Goal: Task Accomplishment & Management: Complete application form

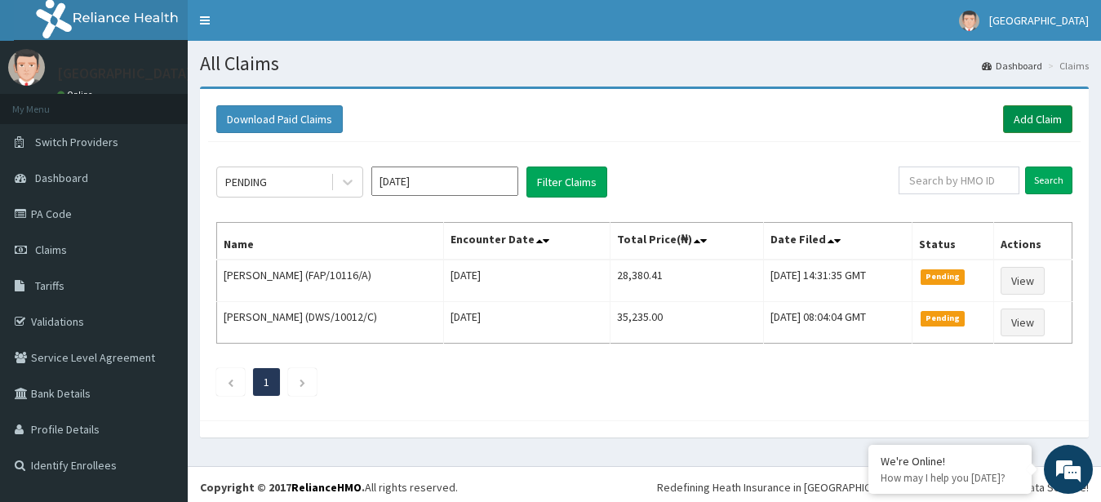
click at [1033, 122] on link "Add Claim" at bounding box center [1037, 119] width 69 height 28
click at [1016, 125] on link "Add Claim" at bounding box center [1037, 119] width 69 height 28
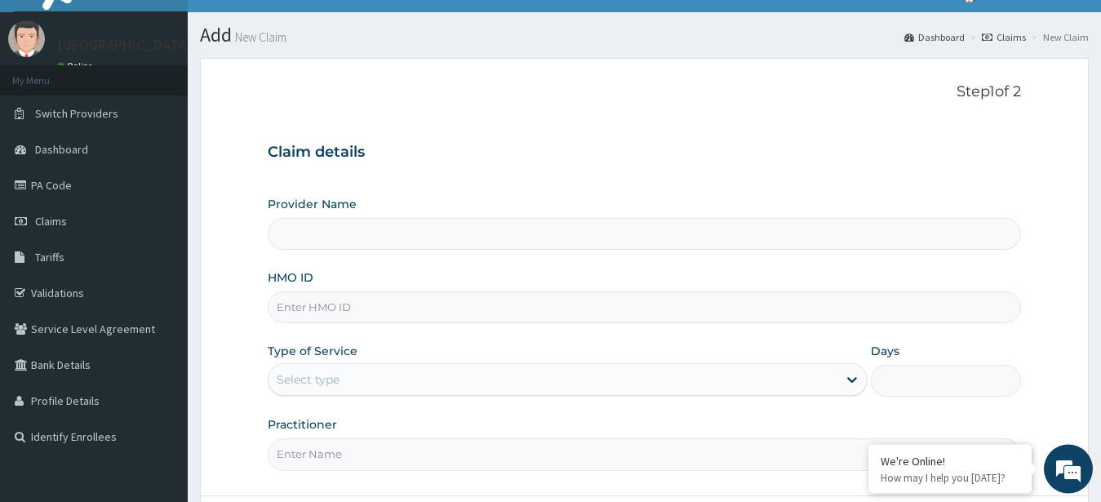
scroll to position [2, 0]
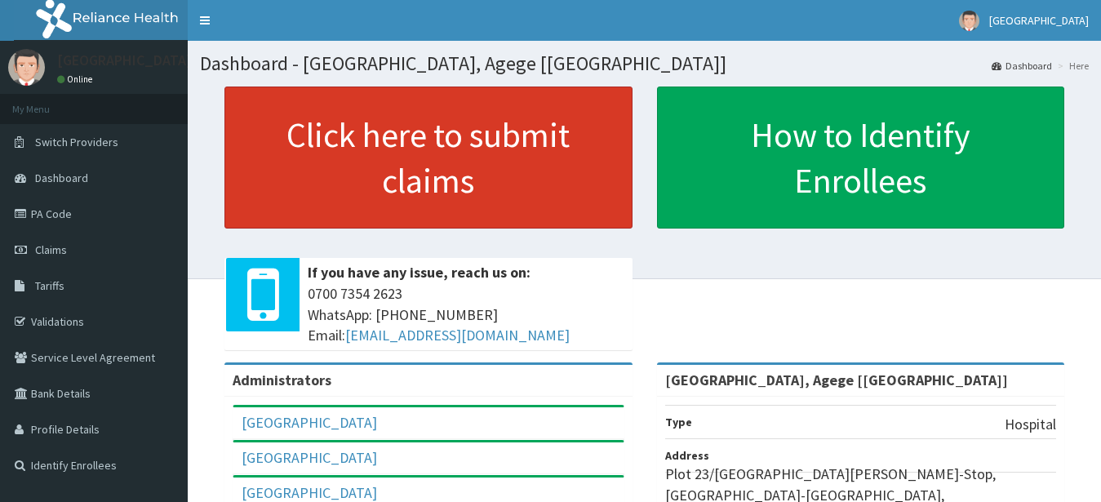
click at [527, 134] on link "Click here to submit claims" at bounding box center [428, 158] width 408 height 142
click at [496, 167] on link "Click here to submit claims" at bounding box center [428, 158] width 408 height 142
click at [407, 174] on link "Click here to submit claims" at bounding box center [428, 158] width 408 height 142
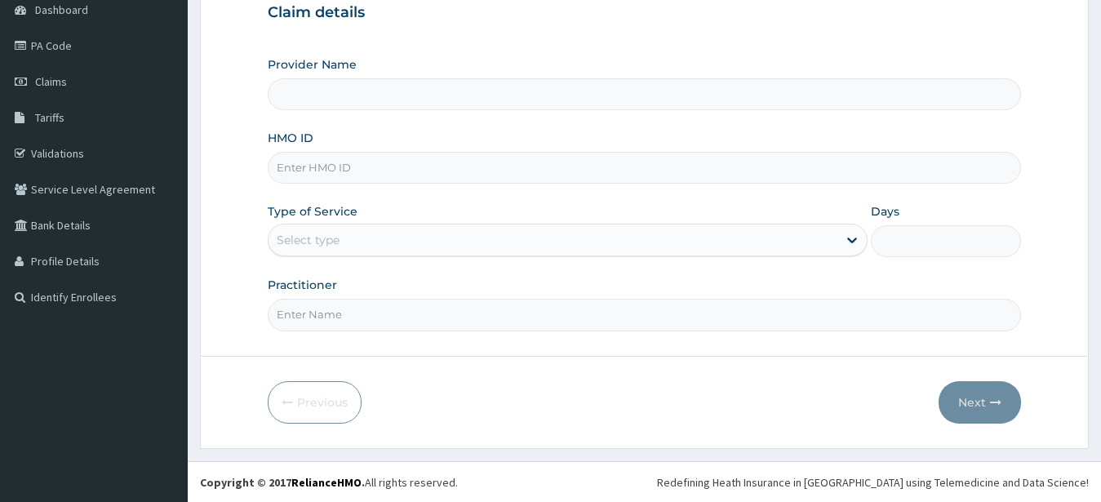
scroll to position [169, 0]
type input "R-Jolad Hospital, Agege [Salem House]"
click at [404, 182] on input "HMO ID" at bounding box center [645, 167] width 754 height 32
paste input "IOD/10008/B"
type input "IOD/10008/B"
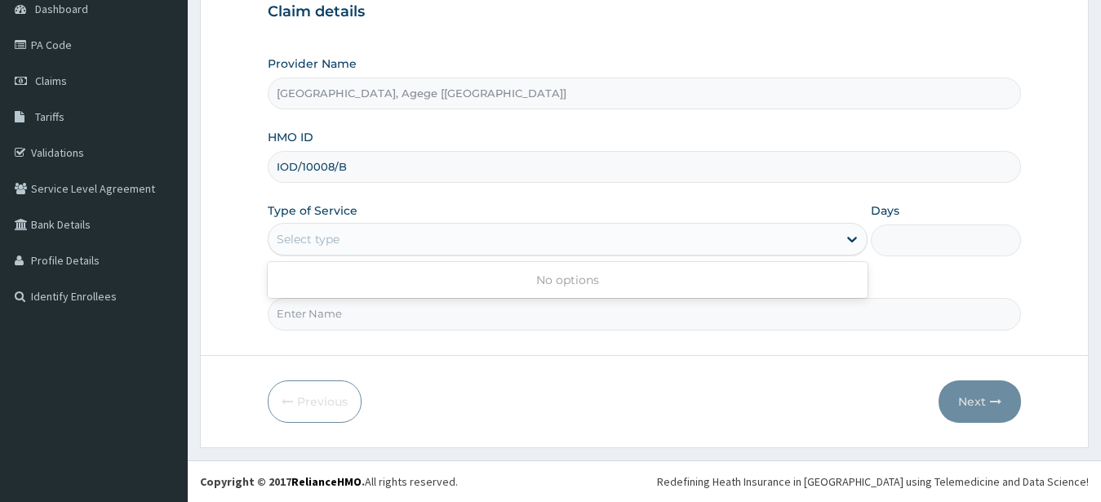
click at [349, 240] on div "Select type" at bounding box center [554, 239] width 570 height 26
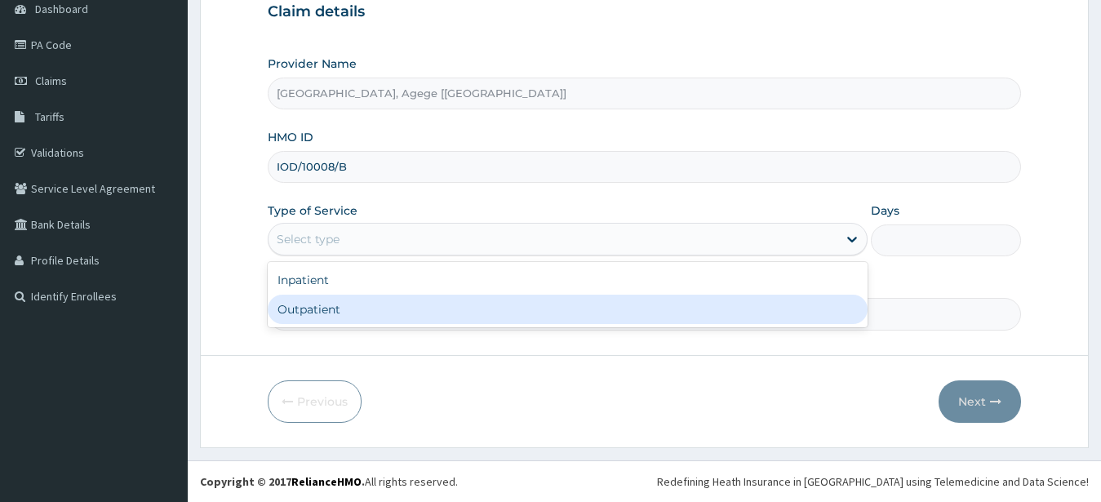
click at [460, 312] on div "Outpatient" at bounding box center [568, 309] width 601 height 29
type input "1"
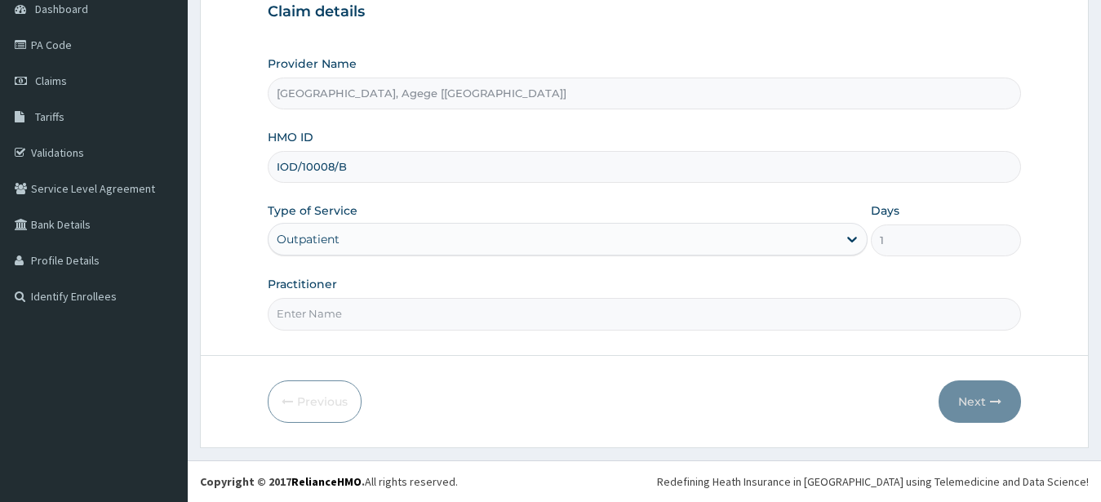
click at [461, 325] on input "Practitioner" at bounding box center [645, 314] width 754 height 32
click at [1006, 104] on input "R-Jolad Hospital, Agege [Salem House]" at bounding box center [645, 94] width 754 height 32
click at [374, 310] on input "Practitioner" at bounding box center [645, 314] width 754 height 32
type input "Dr Osita"
click at [968, 389] on button "Next" at bounding box center [980, 401] width 82 height 42
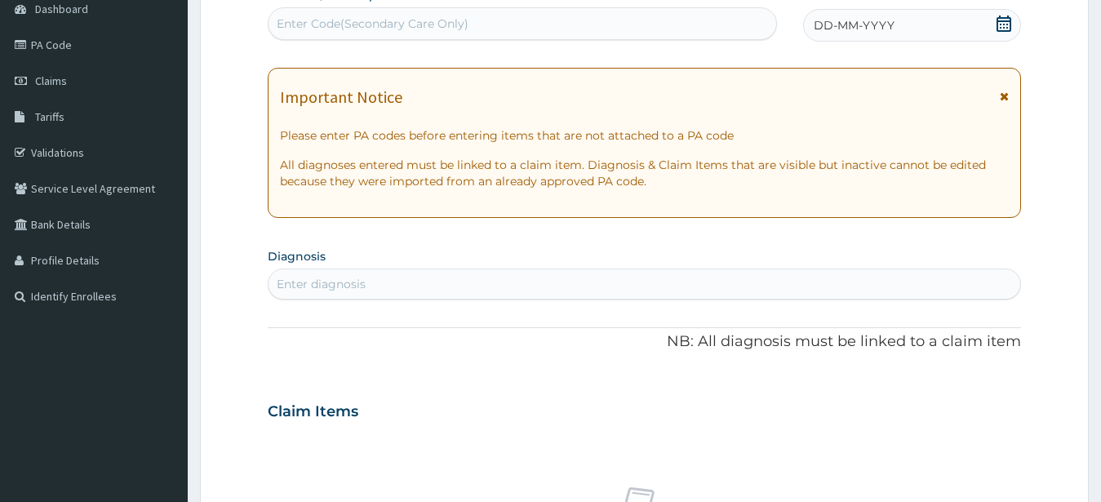
click at [882, 14] on div "DD-MM-YYYY" at bounding box center [912, 25] width 219 height 33
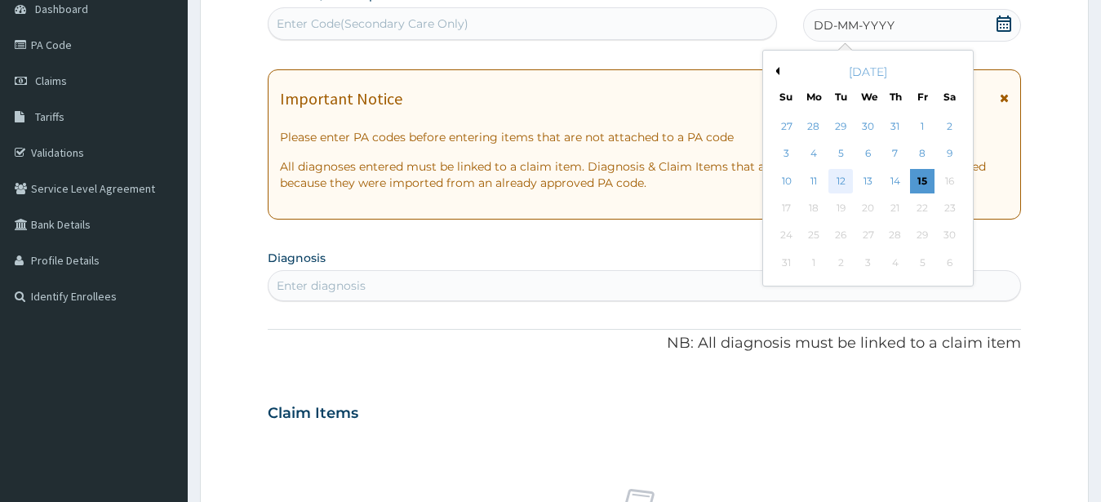
click at [835, 186] on div "12" at bounding box center [841, 181] width 24 height 24
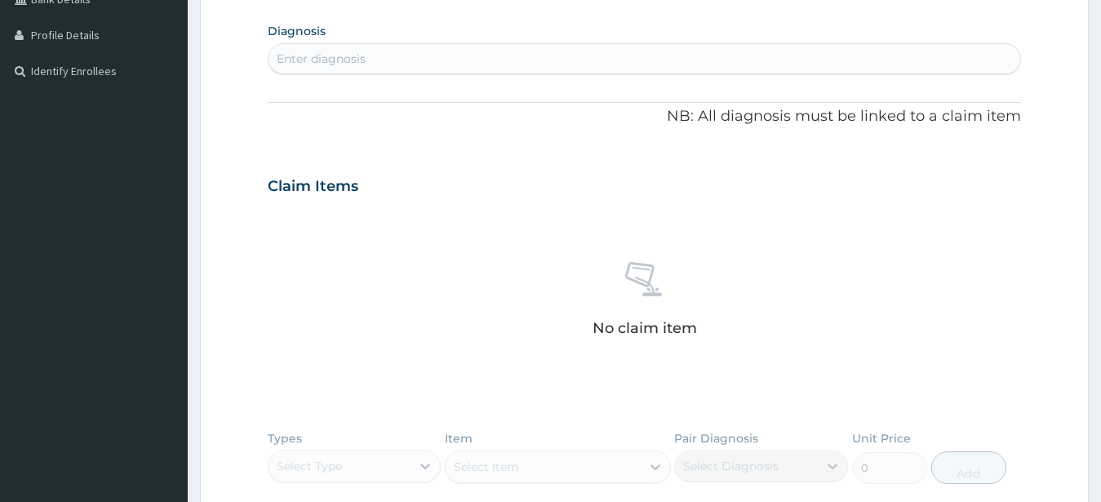
scroll to position [419, 0]
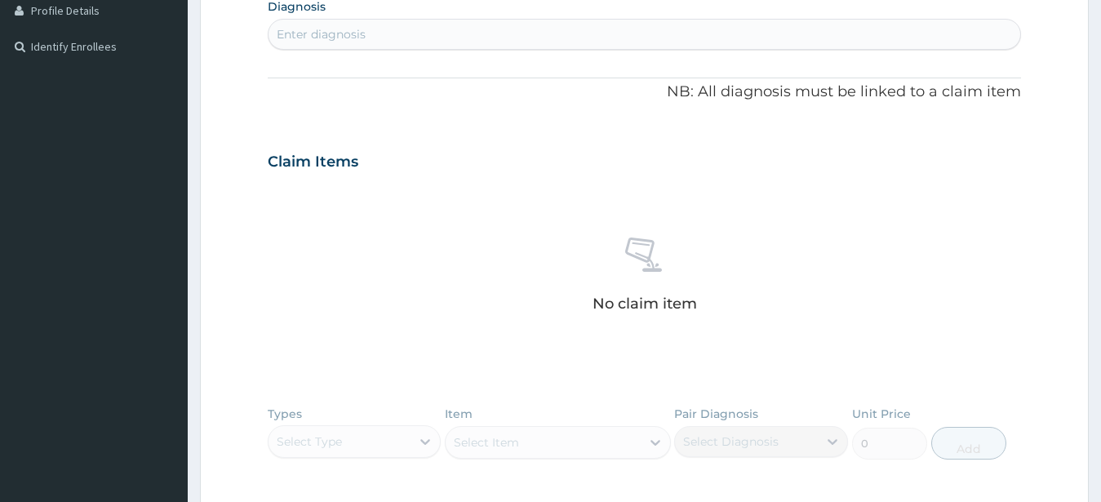
click at [540, 33] on div "Enter diagnosis" at bounding box center [645, 34] width 753 height 26
type input "umbilica hernia"
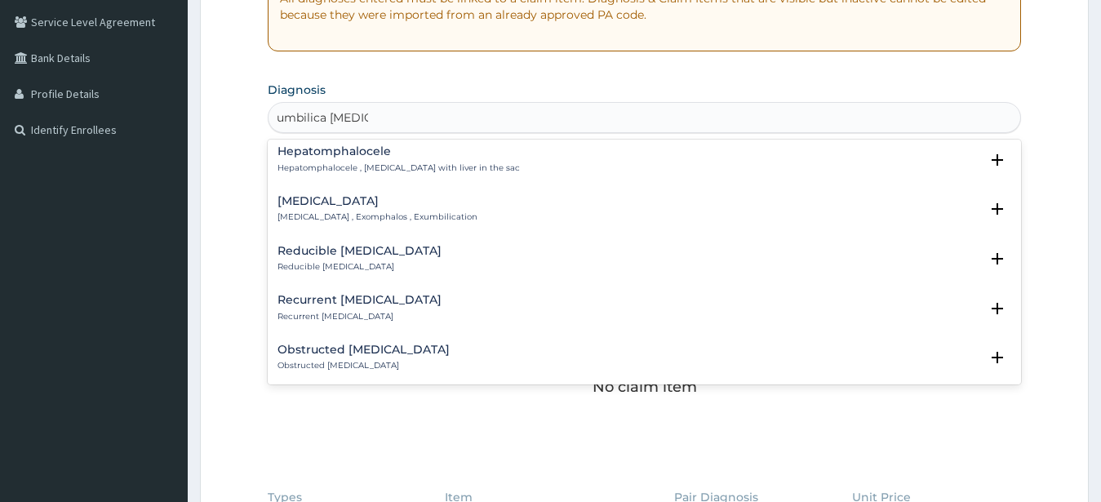
scroll to position [0, 0]
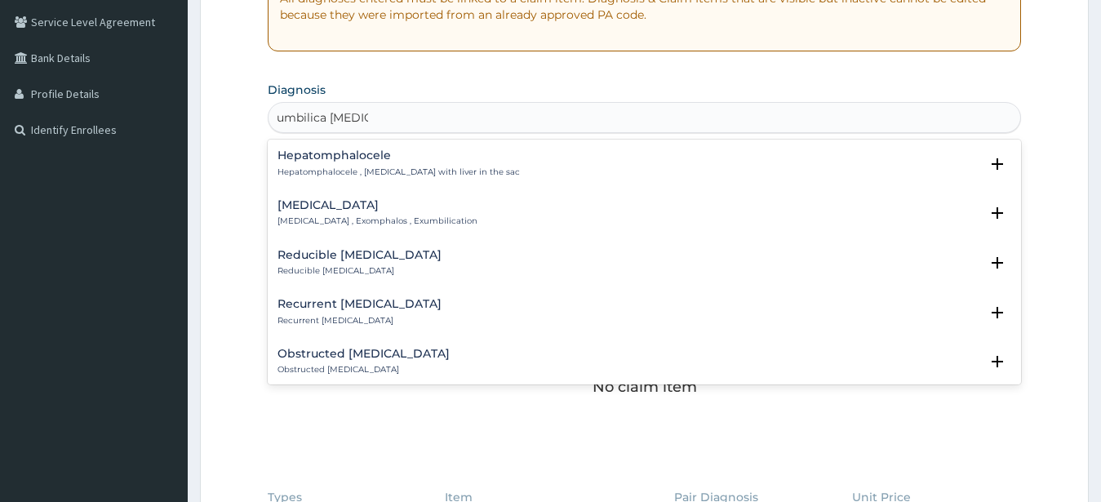
click at [416, 228] on div "Umbilical hernia Umbilical hernia , Exomphalos , Exumbilication Select Status Q…" at bounding box center [645, 217] width 735 height 37
click at [411, 220] on p "Umbilical hernia , Exomphalos , Exumbilication" at bounding box center [378, 221] width 200 height 11
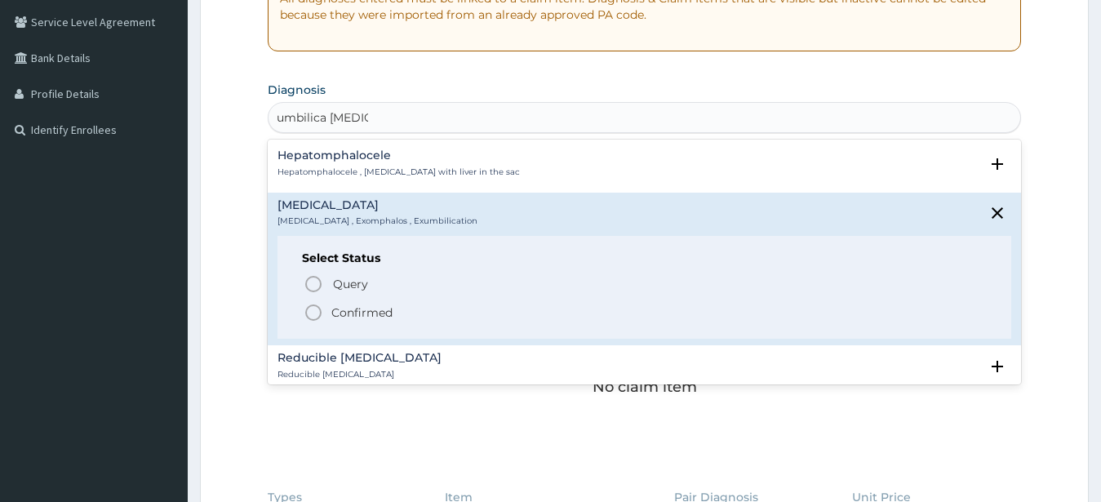
click at [354, 311] on p "Confirmed" at bounding box center [361, 312] width 61 height 16
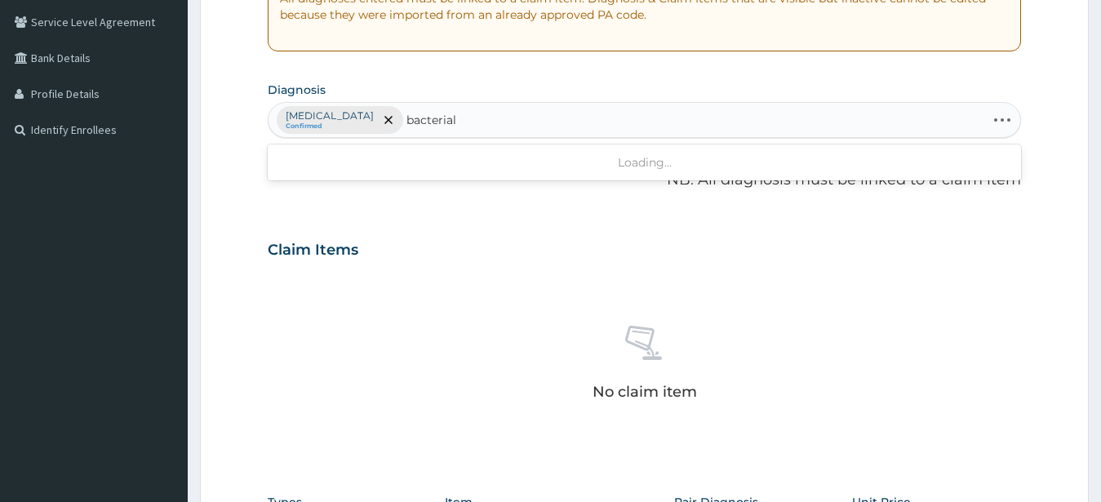
type input "bacterial"
click at [463, 122] on div "Umbilical hernia Confirmed bacterial" at bounding box center [628, 120] width 718 height 34
type input "bacteria"
click at [478, 119] on div "Umbilical hernia Confirmed" at bounding box center [645, 120] width 753 height 34
type input "bacteremia"
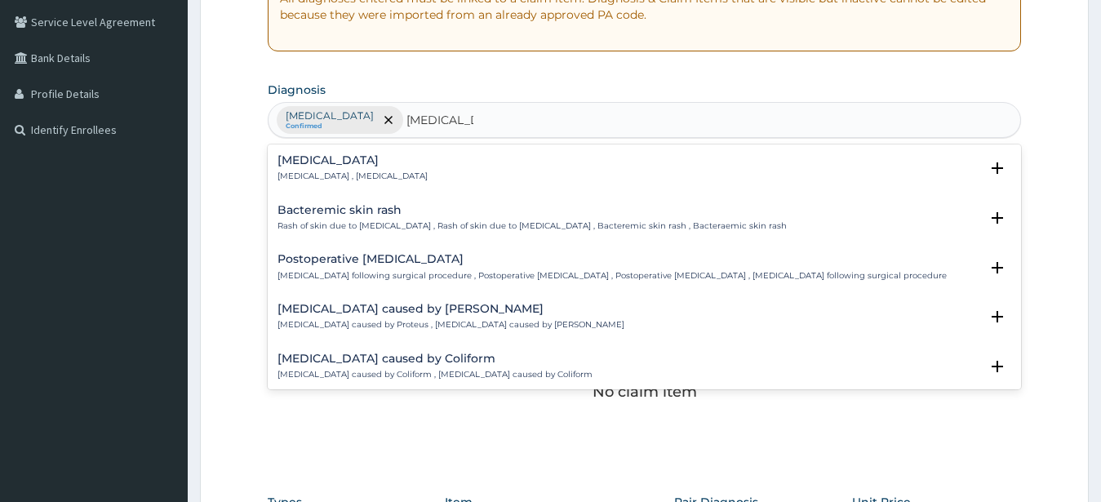
click at [405, 187] on div "Bacteremia Bacteremia , Bacteraemia Select Status Query Query covers suspected …" at bounding box center [645, 172] width 735 height 37
click at [397, 177] on div "Bacteremia Bacteremia , Bacteraemia" at bounding box center [645, 168] width 735 height 29
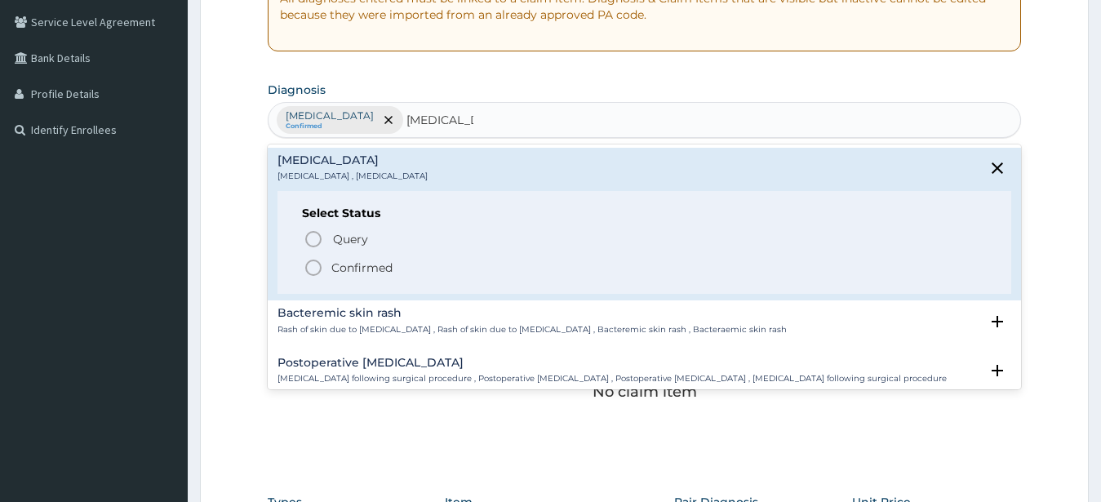
click at [364, 270] on p "Confirmed" at bounding box center [361, 268] width 61 height 16
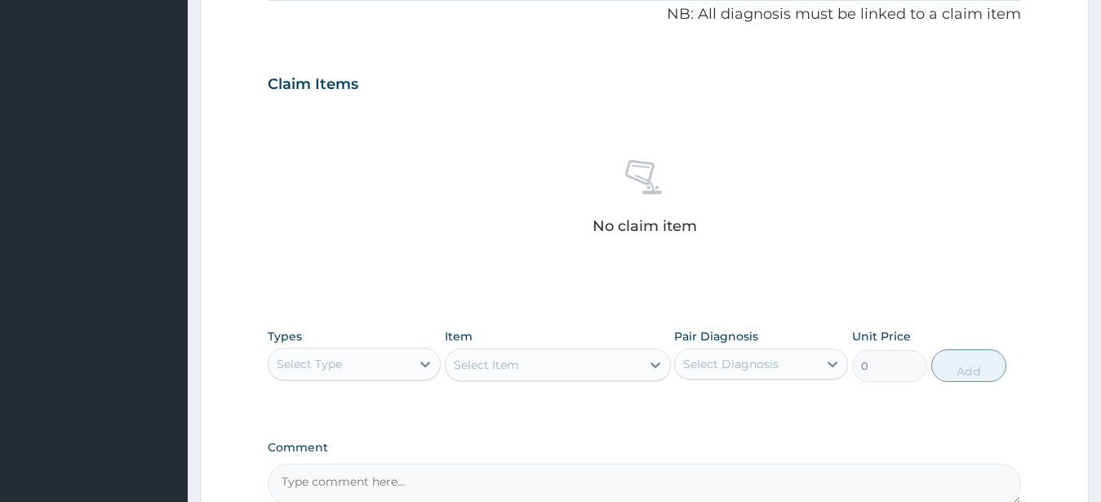
scroll to position [502, 0]
click at [346, 374] on div "Select Type" at bounding box center [340, 363] width 143 height 26
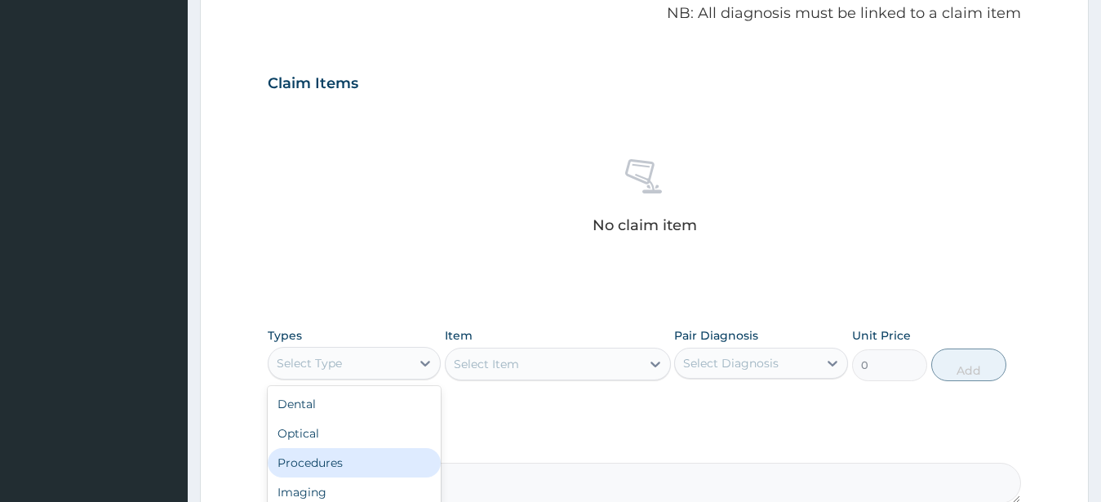
click at [356, 456] on div "Procedures" at bounding box center [355, 462] width 174 height 29
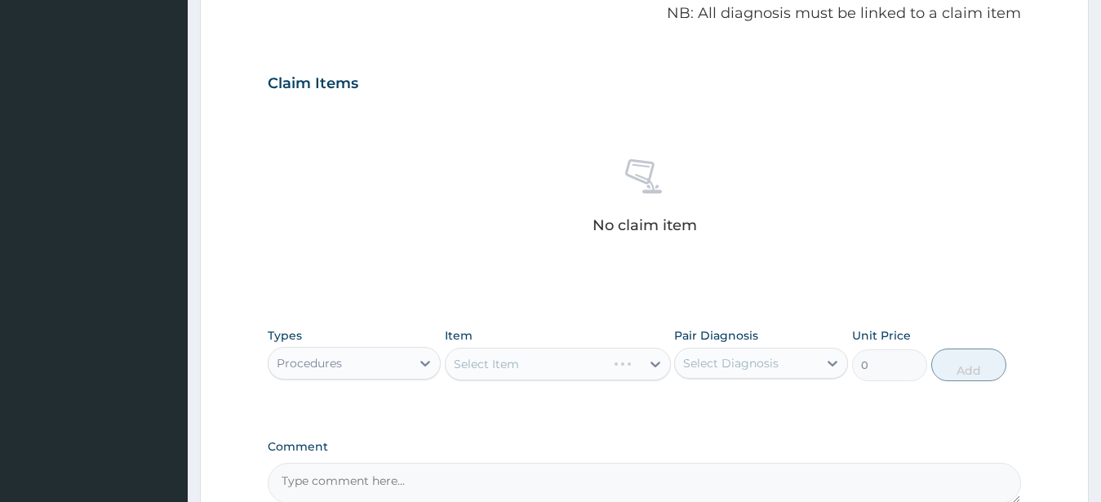
click at [541, 373] on div "Select Item" at bounding box center [558, 364] width 226 height 33
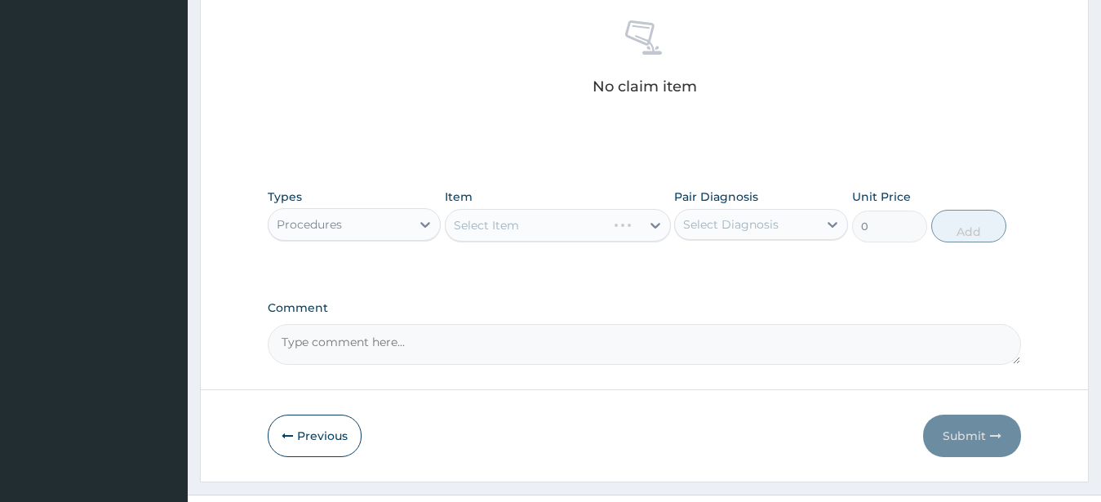
scroll to position [675, 0]
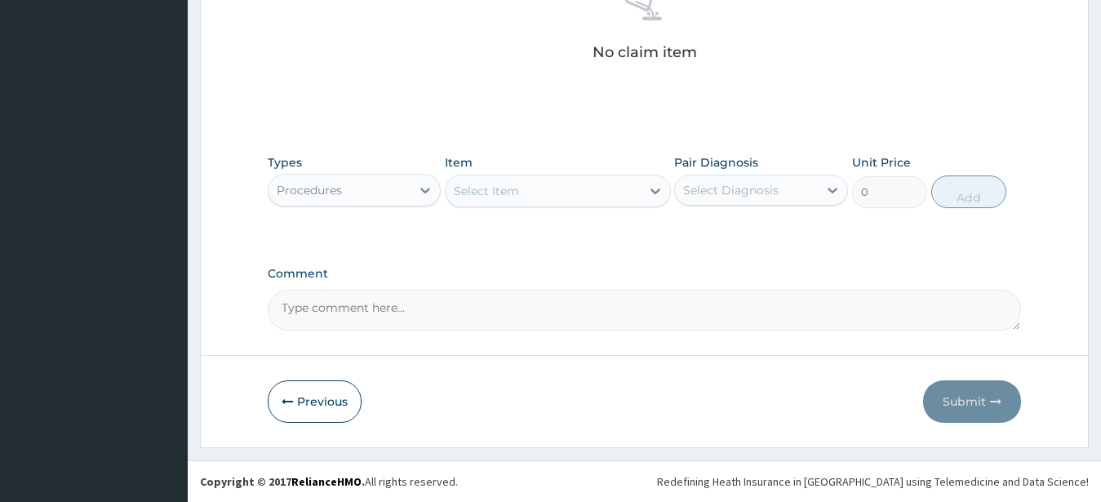
click at [580, 198] on div "Select Item" at bounding box center [543, 191] width 195 height 26
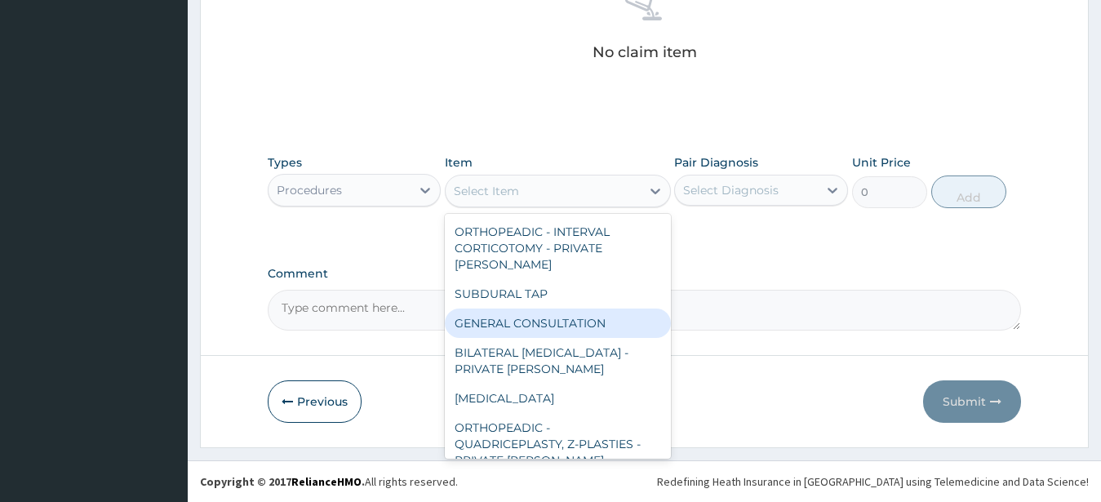
click at [581, 309] on div "GENERAL CONSULTATION" at bounding box center [558, 323] width 226 height 29
type input "3000"
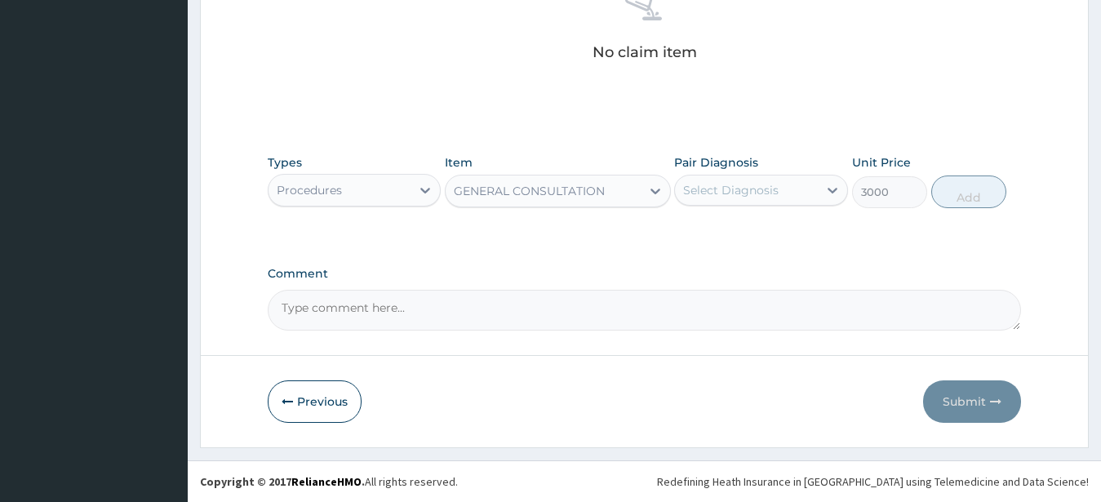
drag, startPoint x: 701, startPoint y: 202, endPoint x: 716, endPoint y: 192, distance: 18.1
click at [703, 201] on div "Select Diagnosis" at bounding box center [746, 190] width 143 height 26
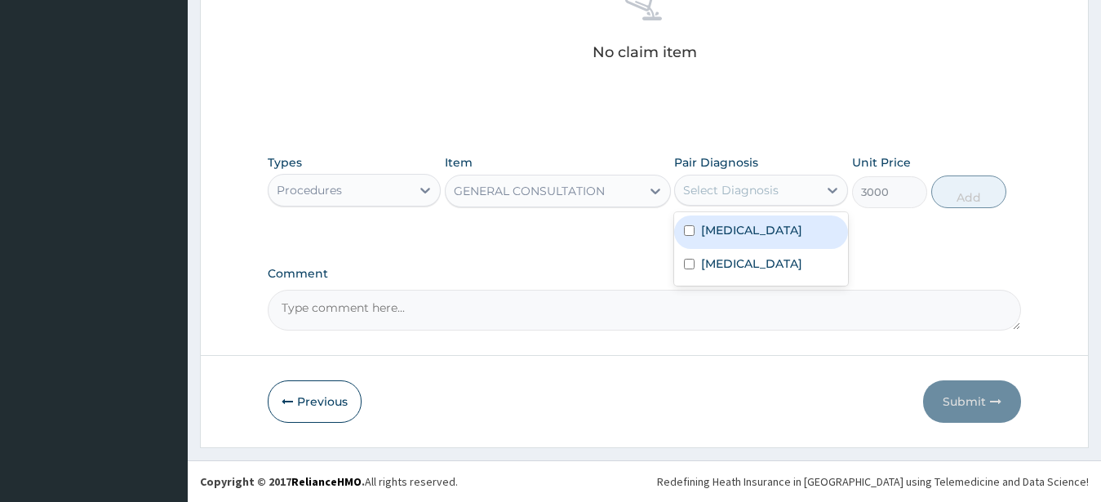
click at [728, 238] on label "Umbilical hernia" at bounding box center [751, 230] width 101 height 16
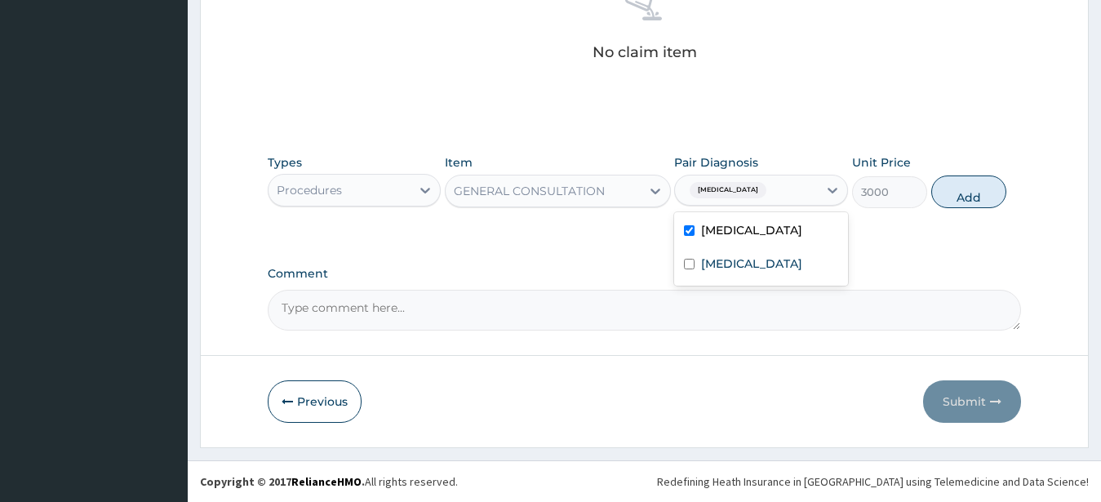
checkbox input "true"
click at [725, 264] on label "Bacteremia" at bounding box center [751, 264] width 101 height 16
checkbox input "true"
click at [982, 193] on button "Add" at bounding box center [968, 192] width 75 height 33
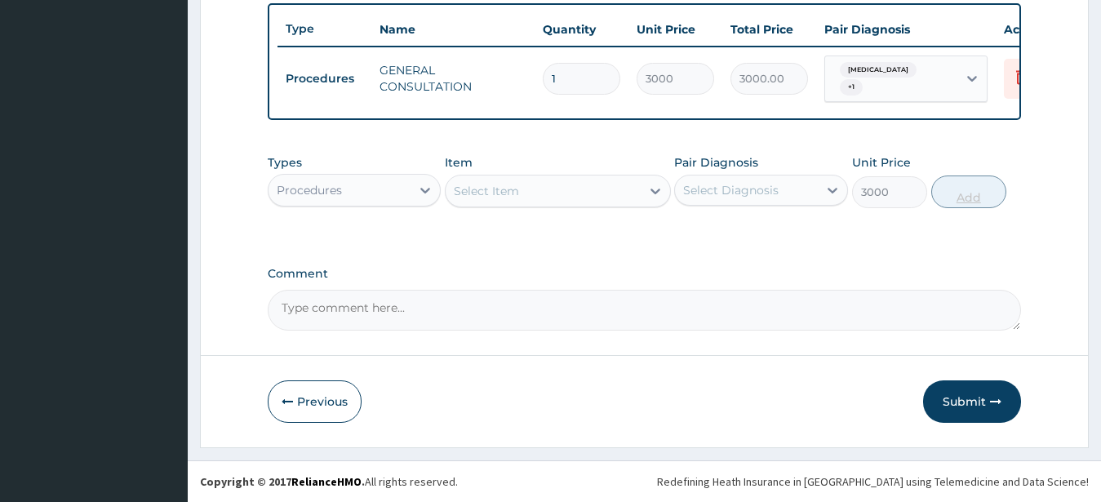
type input "0"
click at [505, 199] on div "Select Item" at bounding box center [543, 191] width 195 height 26
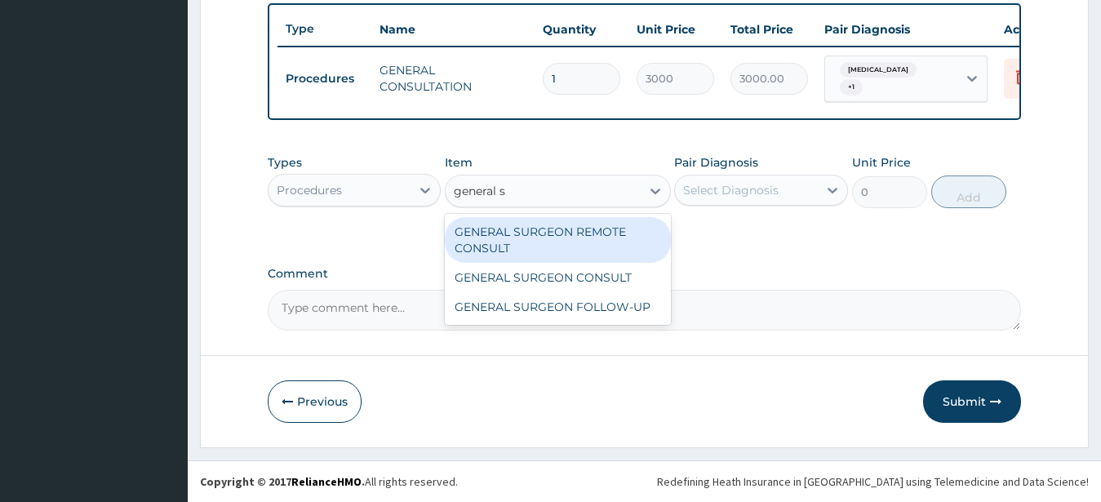
type input "general su"
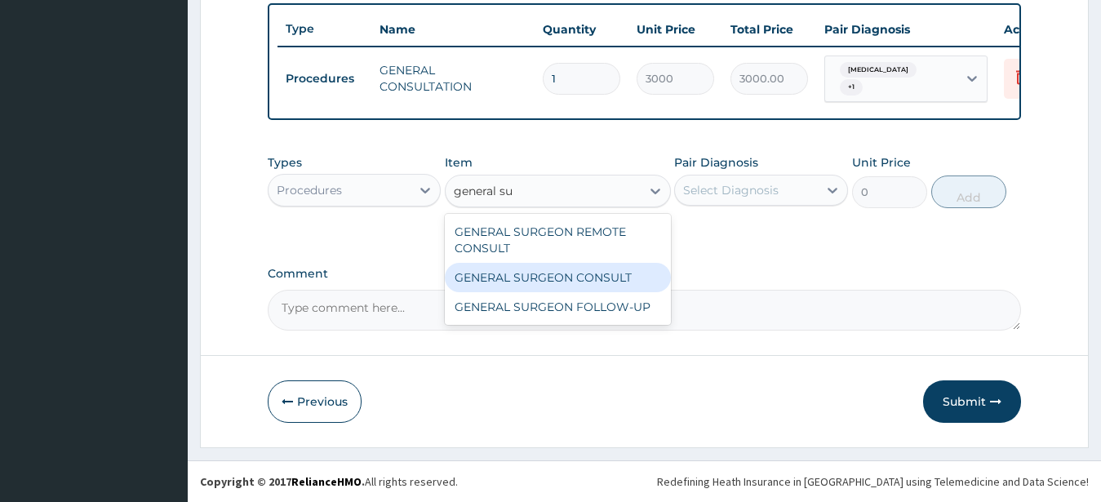
click at [611, 278] on div "GENERAL SURGEON CONSULT" at bounding box center [558, 277] width 226 height 29
type input "20000"
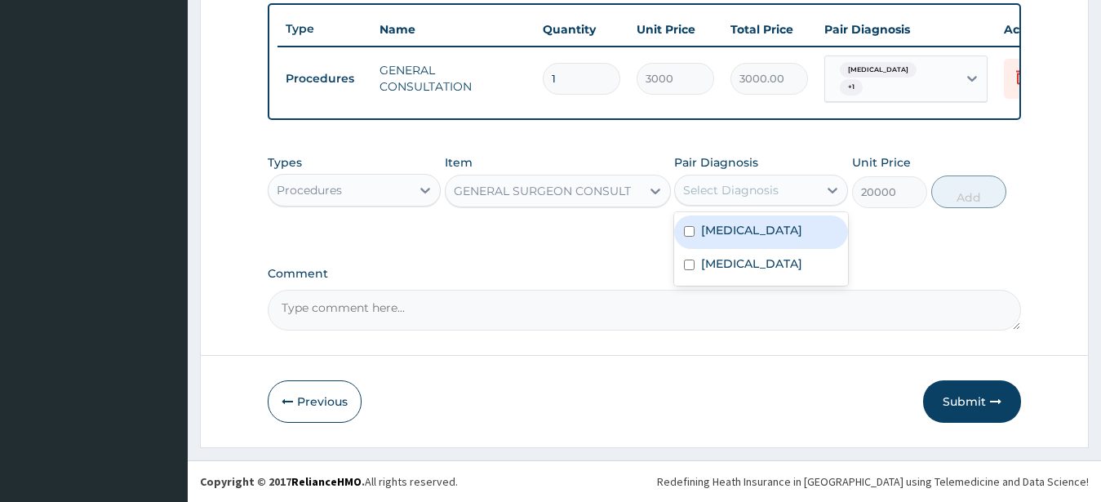
click at [734, 197] on div "Select Diagnosis" at bounding box center [731, 190] width 96 height 16
click at [734, 226] on label "Umbilical hernia" at bounding box center [751, 230] width 101 height 16
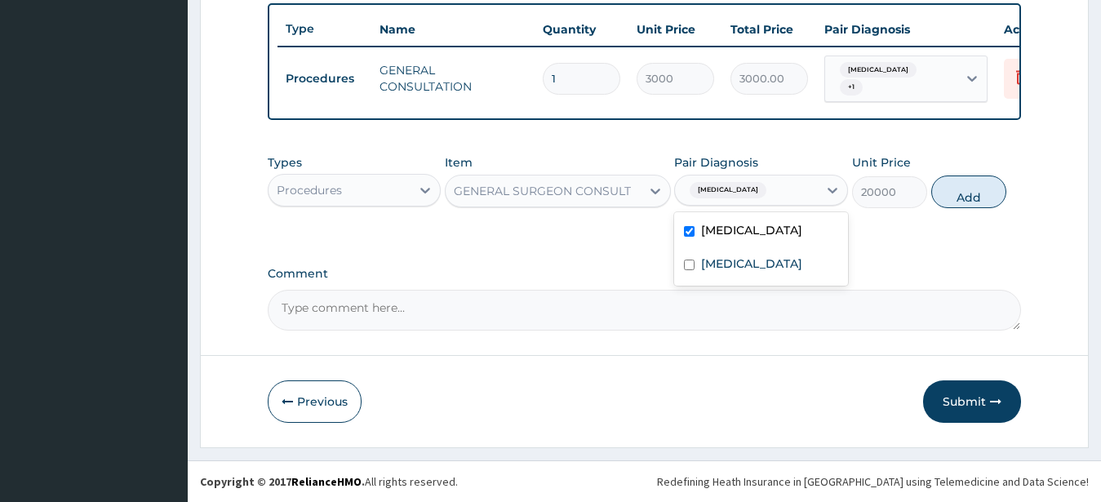
checkbox input "true"
click at [734, 268] on label "Bacteremia" at bounding box center [751, 264] width 101 height 16
checkbox input "true"
click at [974, 189] on button "Add" at bounding box center [968, 192] width 75 height 33
type input "0"
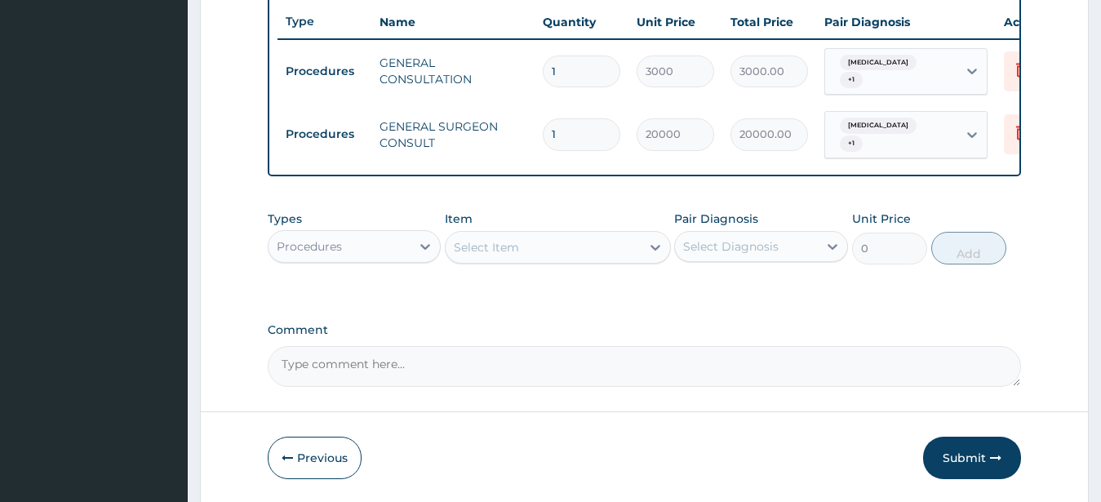
click at [399, 250] on div "Procedures" at bounding box center [340, 246] width 143 height 26
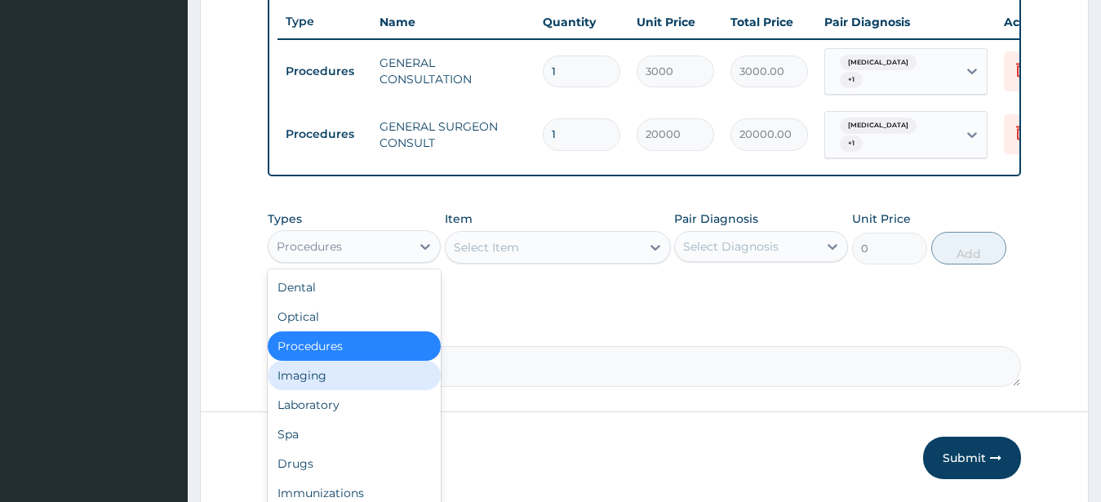
click at [371, 380] on div "Imaging" at bounding box center [355, 375] width 174 height 29
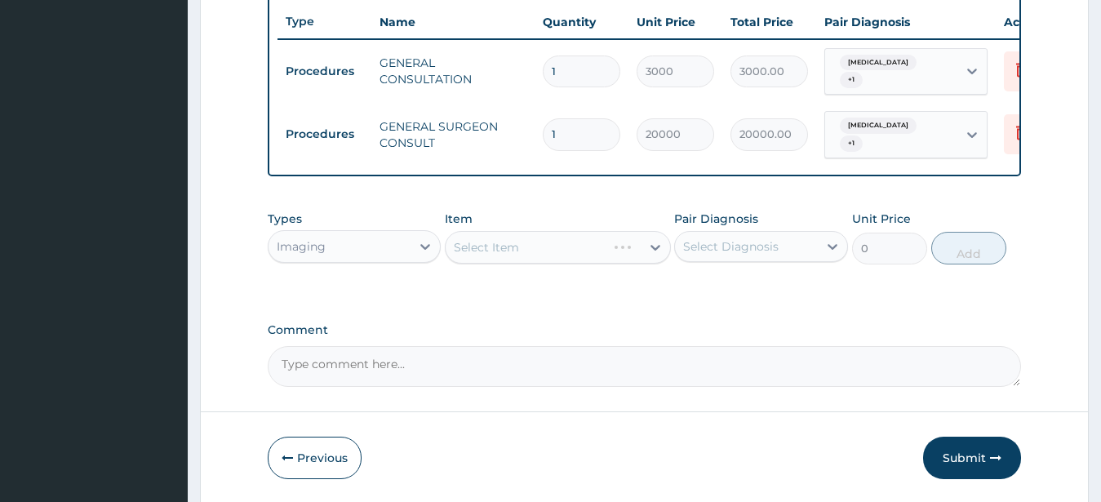
click at [528, 257] on div "Select Item" at bounding box center [558, 247] width 226 height 33
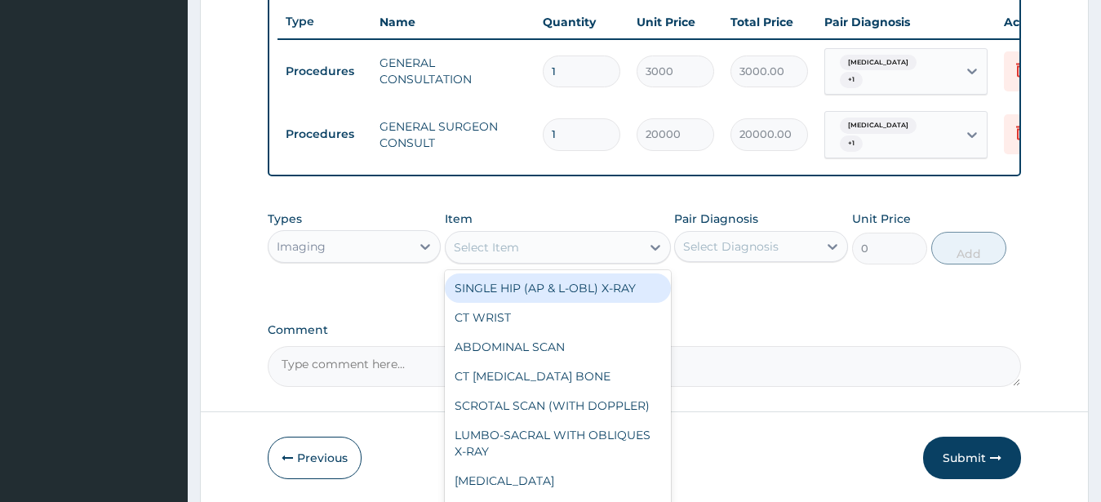
click at [559, 250] on div "Select Item" at bounding box center [543, 247] width 195 height 26
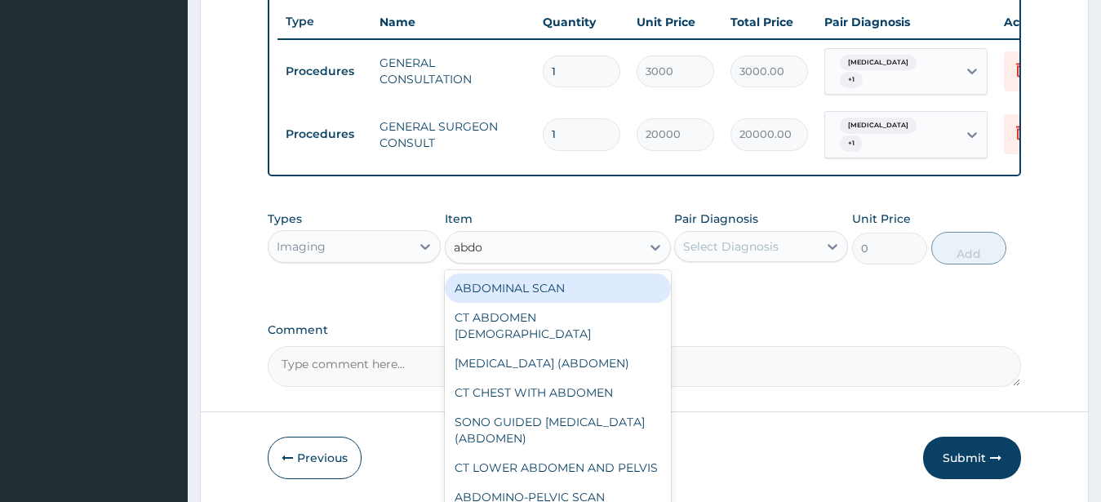
type input "abdom"
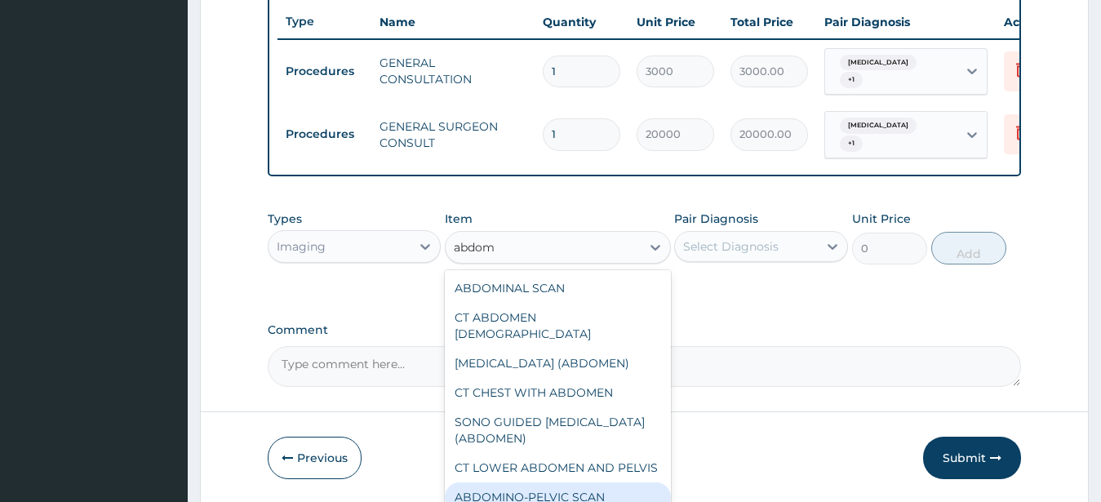
click at [586, 496] on div "ABDOMINO-PELVIC SCAN" at bounding box center [558, 496] width 226 height 29
type input "11250"
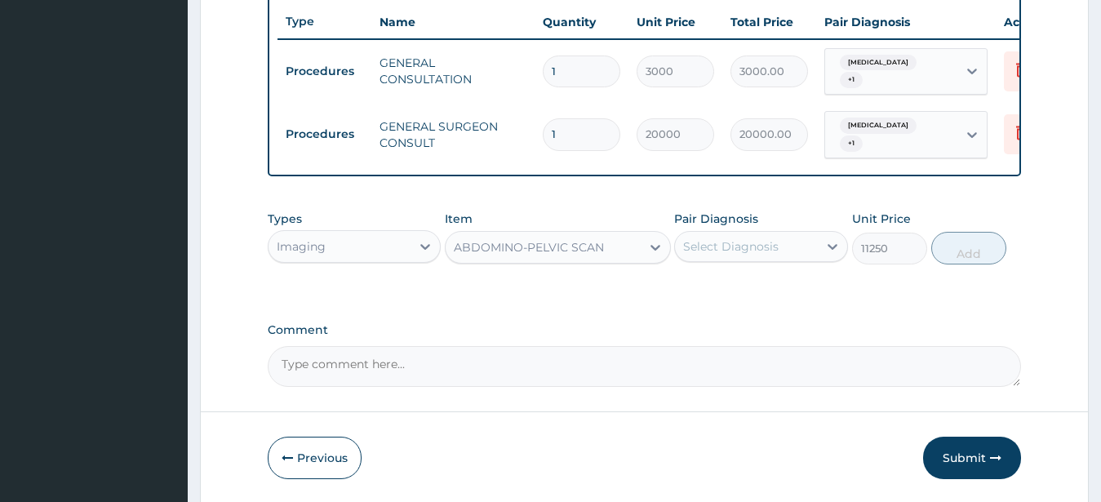
click at [740, 245] on div "Select Diagnosis" at bounding box center [731, 246] width 96 height 16
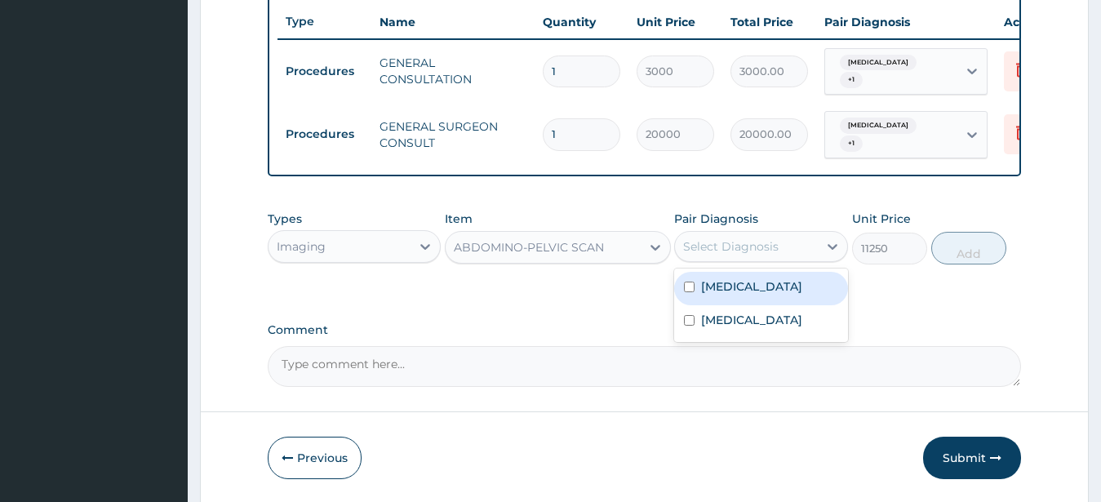
click at [713, 287] on label "Umbilical hernia" at bounding box center [751, 286] width 101 height 16
checkbox input "true"
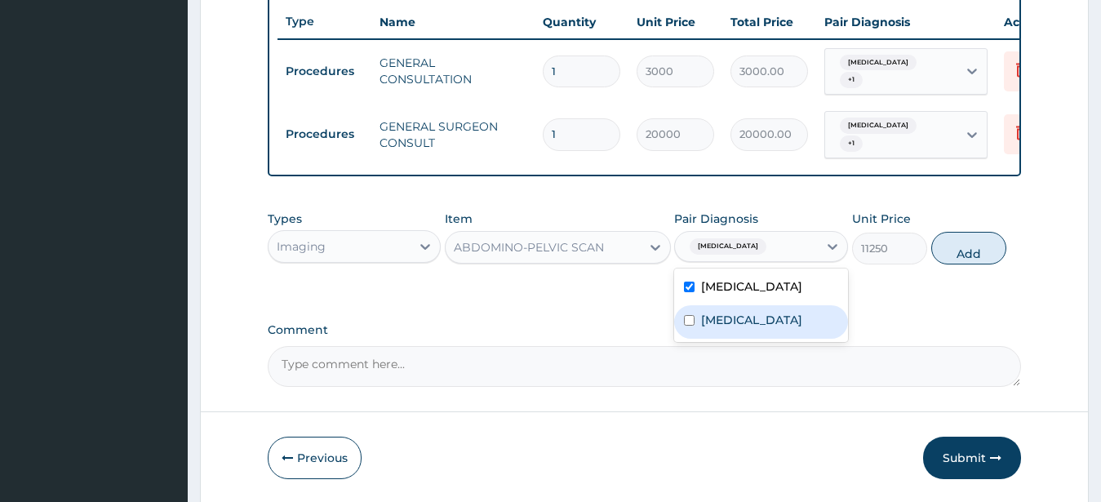
click at [713, 322] on label "Bacteremia" at bounding box center [751, 320] width 101 height 16
checkbox input "true"
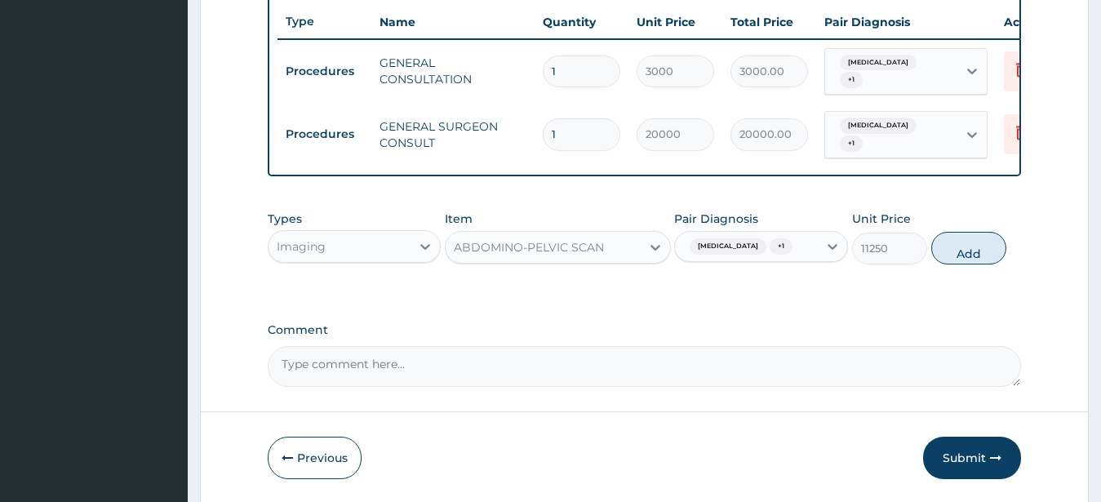
drag, startPoint x: 977, startPoint y: 247, endPoint x: 907, endPoint y: 266, distance: 72.7
click at [978, 247] on button "Add" at bounding box center [968, 248] width 75 height 33
type input "0"
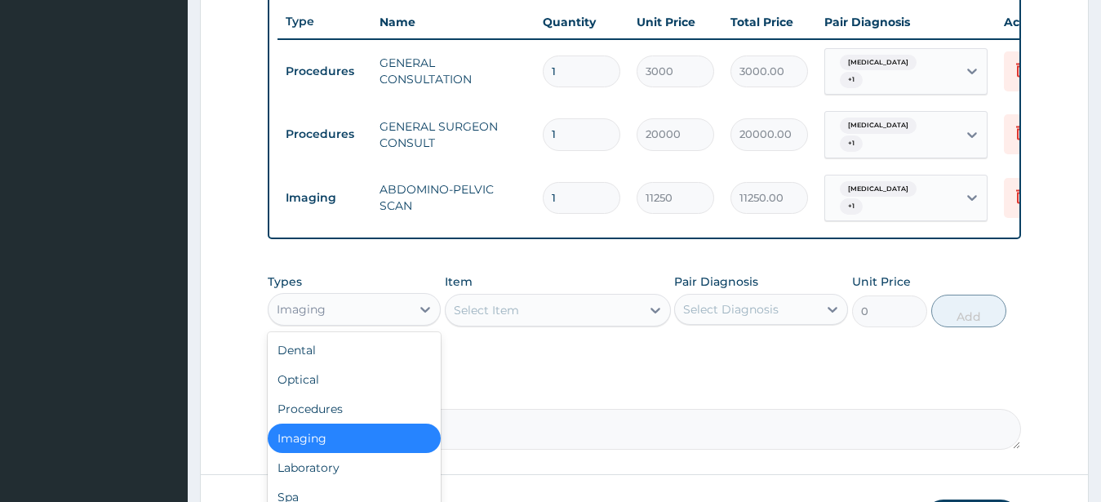
drag, startPoint x: 356, startPoint y: 300, endPoint x: 355, endPoint y: 340, distance: 40.0
click at [355, 301] on div "Imaging" at bounding box center [340, 309] width 143 height 26
click at [332, 454] on div "Laboratory" at bounding box center [355, 467] width 174 height 29
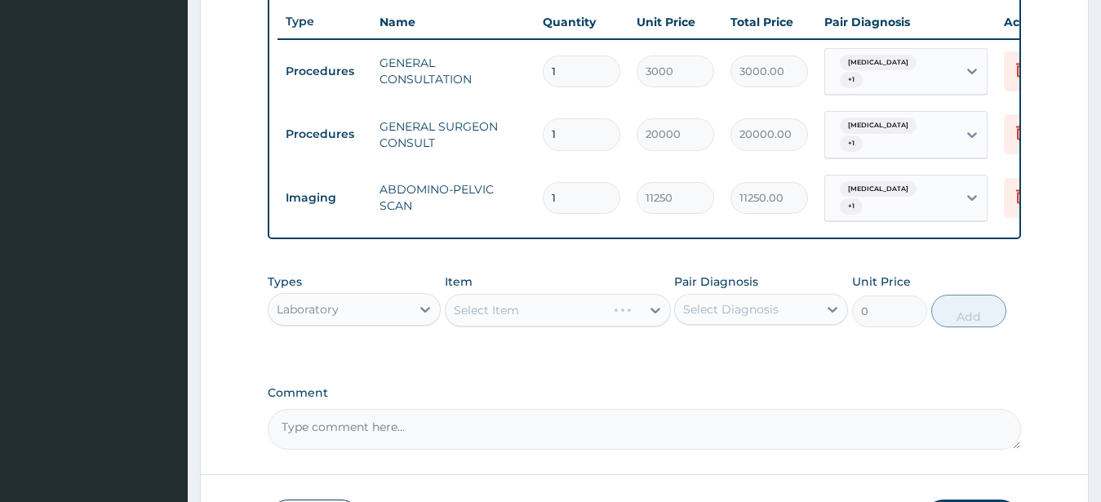
click at [537, 313] on div "Select Item" at bounding box center [558, 310] width 226 height 33
click at [551, 307] on div "Select Item" at bounding box center [558, 310] width 226 height 33
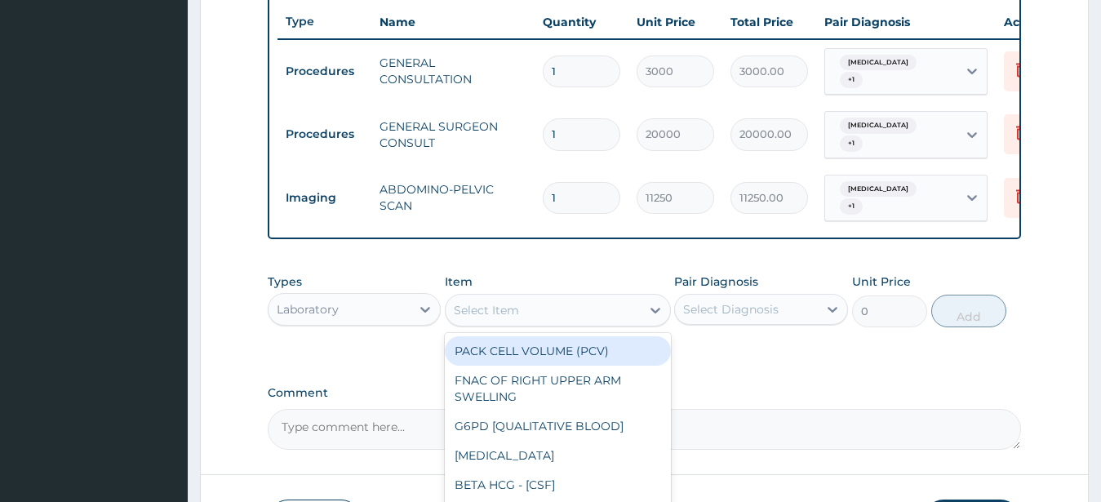
click at [563, 304] on div "Select Item" at bounding box center [543, 310] width 195 height 26
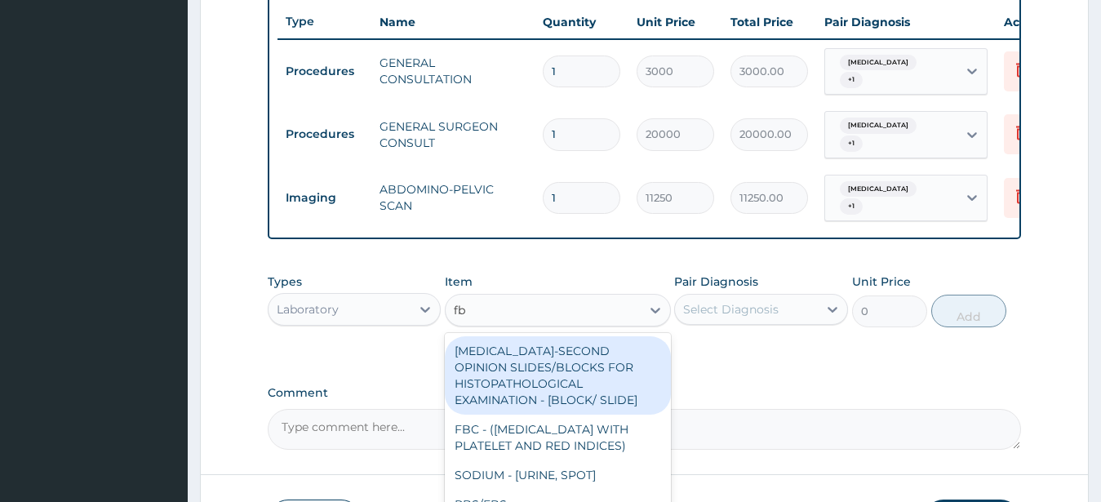
type input "fbc"
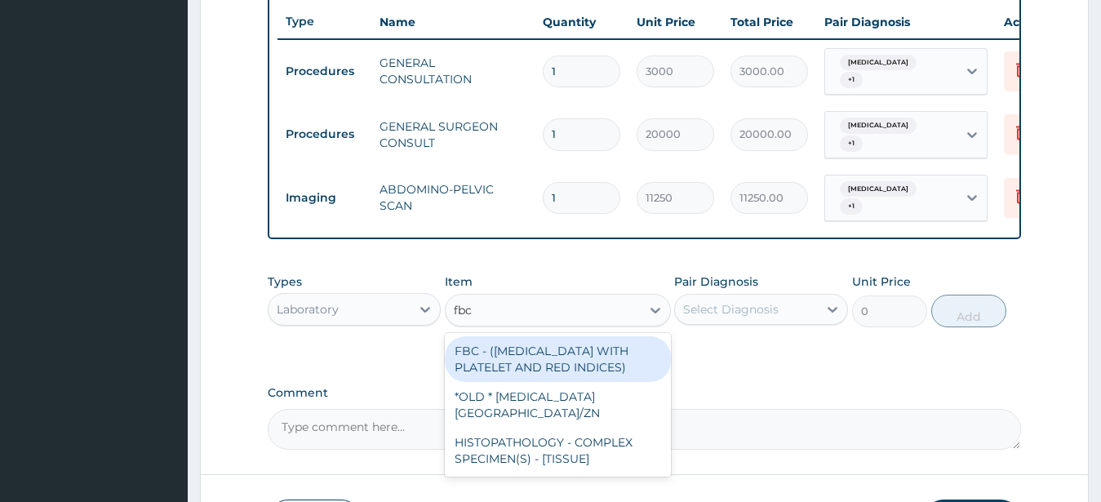
click at [535, 364] on div "FBC - (FULL BLOOD COUNT WITH PLATELET AND RED INDICES)" at bounding box center [558, 359] width 226 height 46
type input "6000"
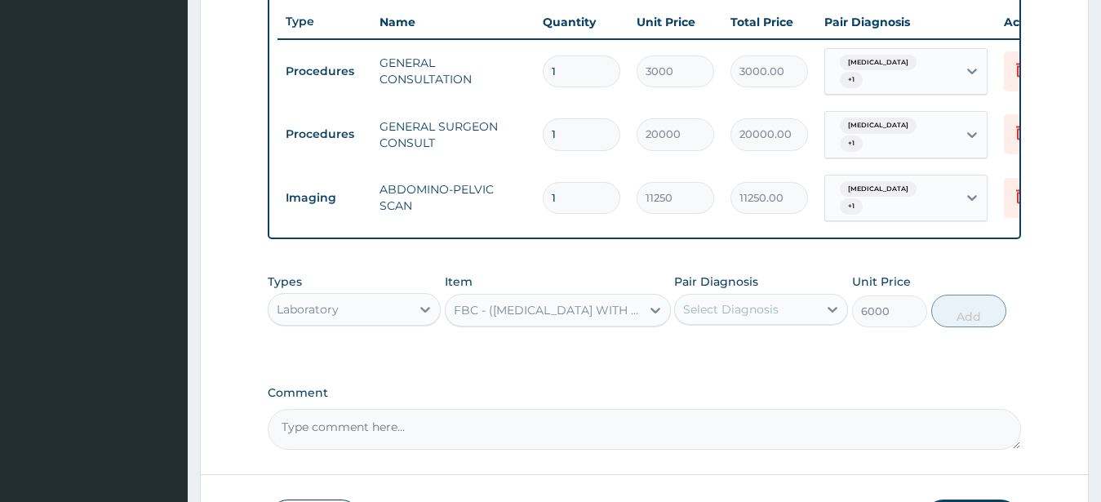
click at [708, 301] on div "Select Diagnosis" at bounding box center [731, 309] width 96 height 16
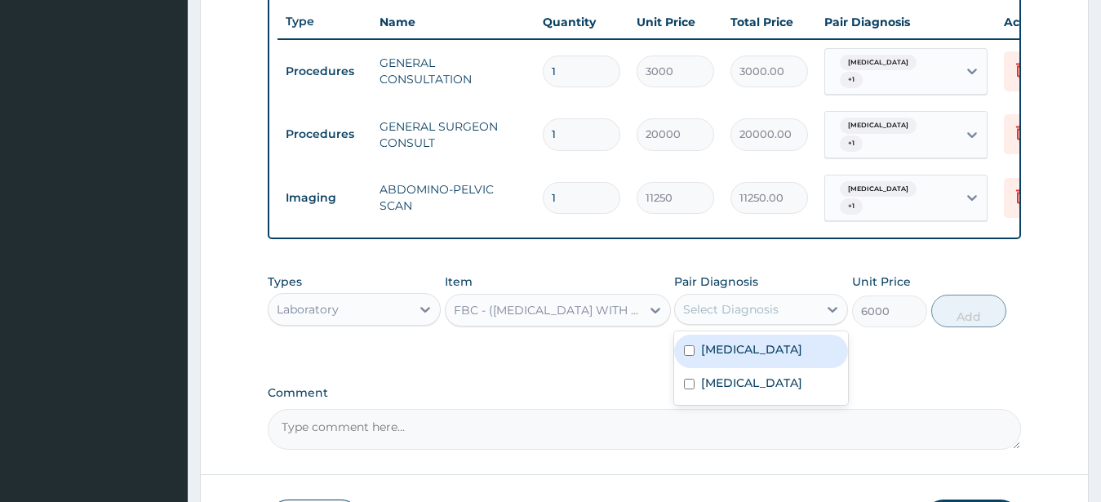
drag, startPoint x: 711, startPoint y: 347, endPoint x: 717, endPoint y: 367, distance: 20.4
click at [711, 346] on label "Umbilical hernia" at bounding box center [751, 349] width 101 height 16
checkbox input "true"
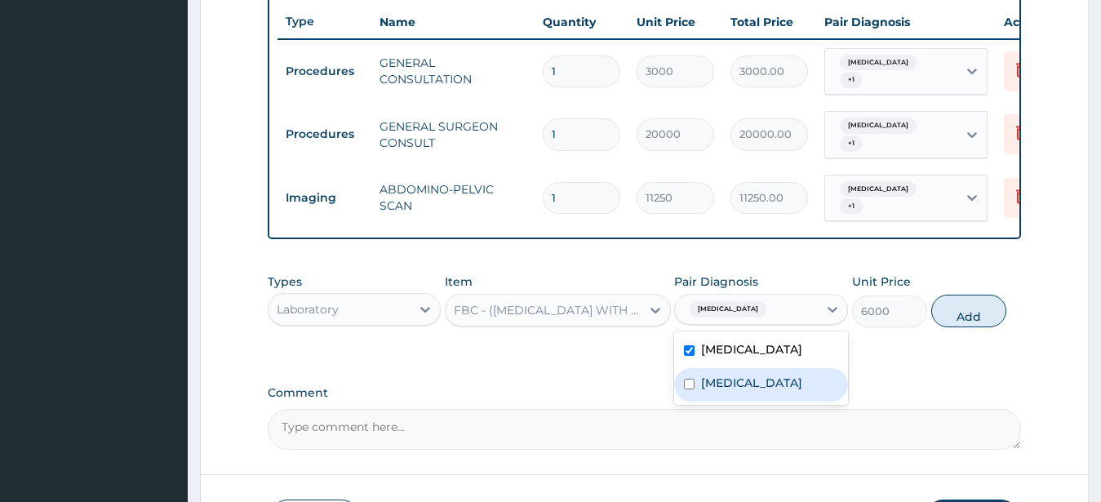
click at [722, 376] on label "Bacteremia" at bounding box center [751, 383] width 101 height 16
checkbox input "true"
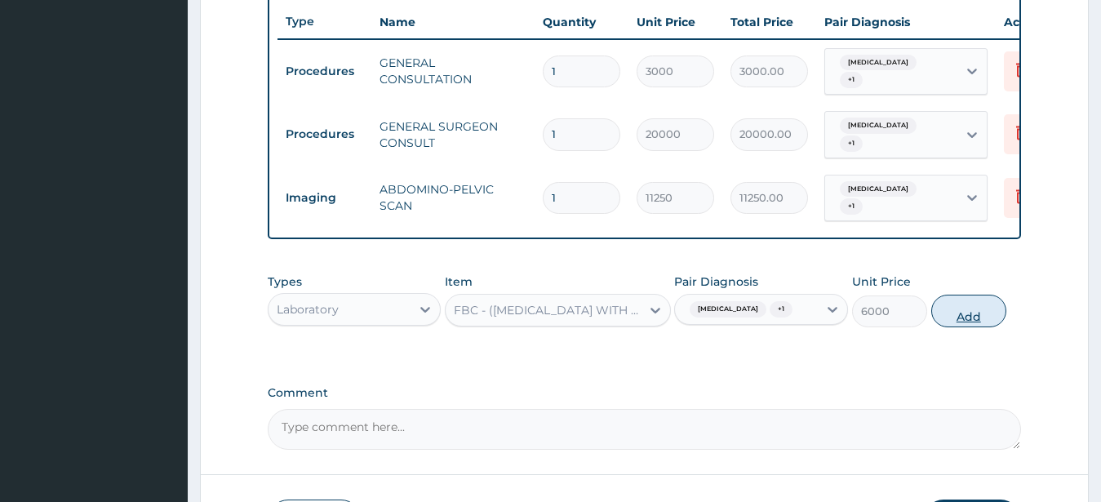
click at [951, 310] on button "Add" at bounding box center [968, 311] width 75 height 33
type input "0"
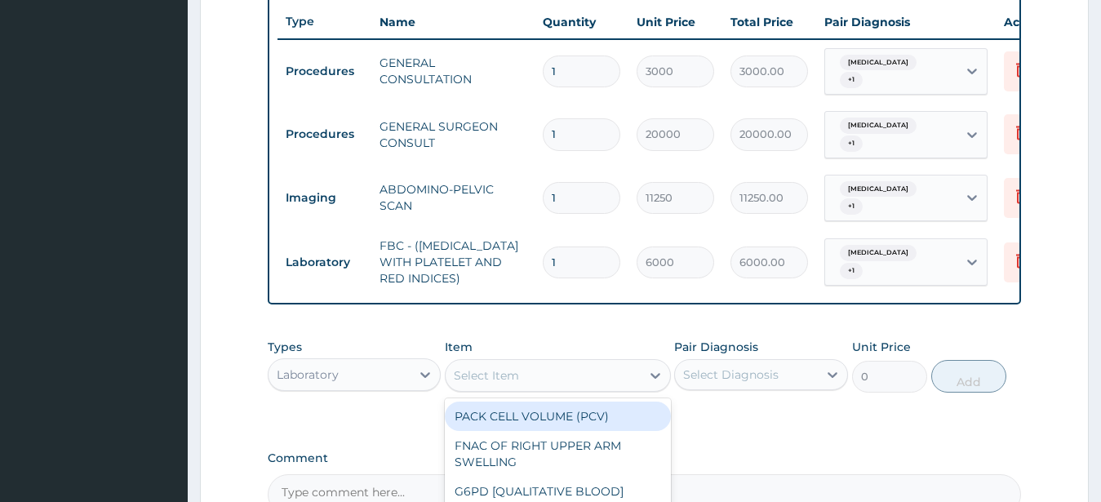
click at [487, 368] on div "Select Item" at bounding box center [486, 375] width 65 height 16
type input "j"
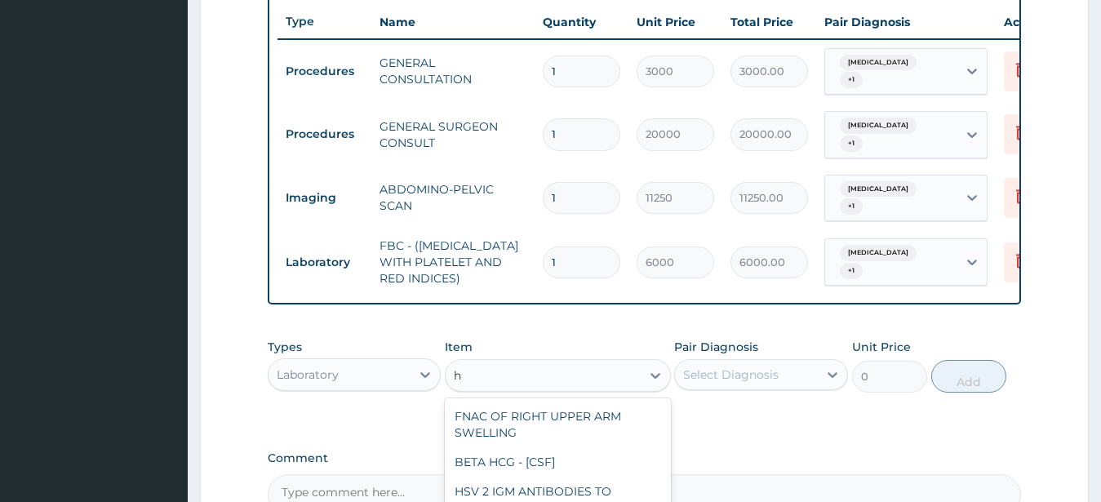
type input "h."
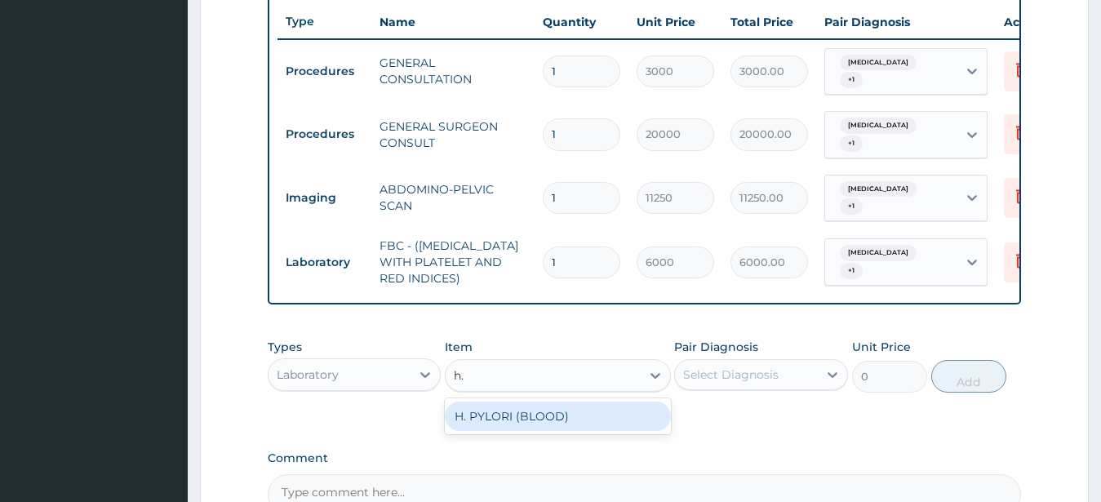
click at [506, 414] on div "H. PYLORI (BLOOD)" at bounding box center [558, 416] width 226 height 29
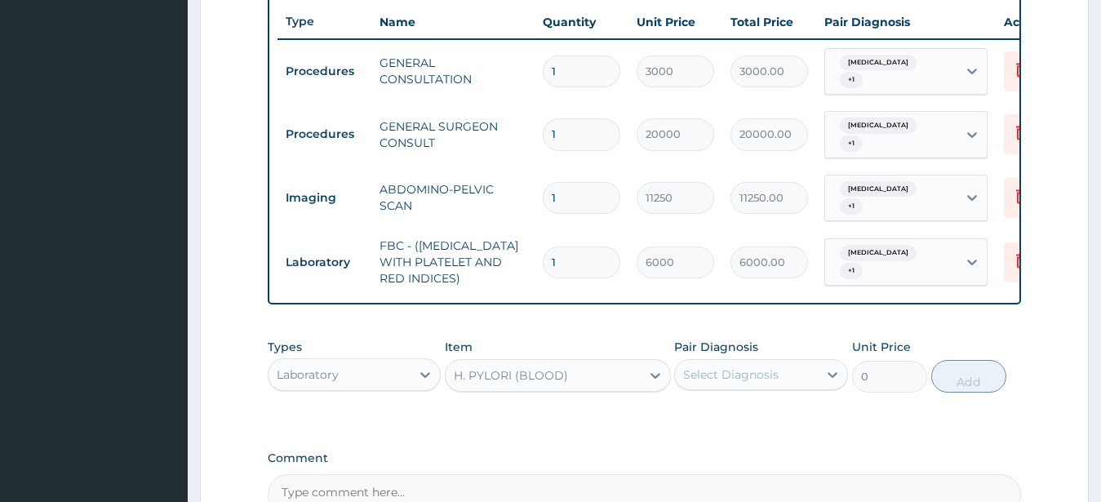
type input "9000"
click at [780, 367] on div "Select Diagnosis" at bounding box center [746, 375] width 143 height 26
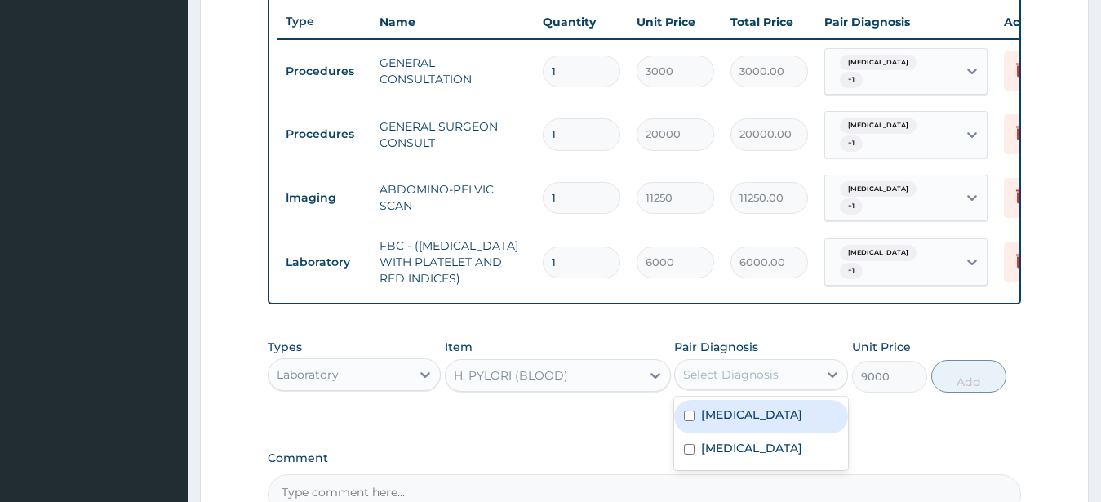
click at [768, 400] on div "Umbilical hernia" at bounding box center [761, 416] width 174 height 33
checkbox input "true"
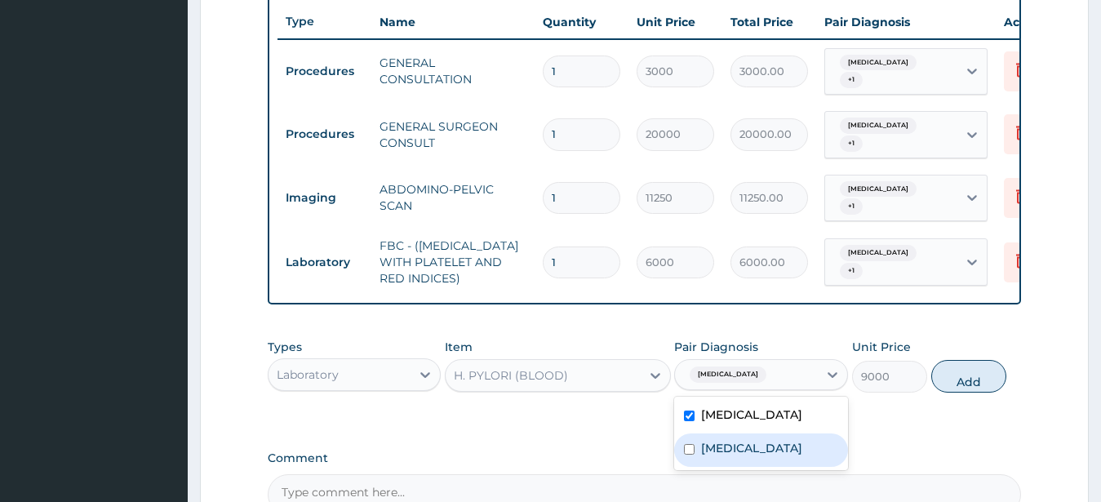
click at [755, 440] on label "Bacteremia" at bounding box center [751, 448] width 101 height 16
checkbox input "true"
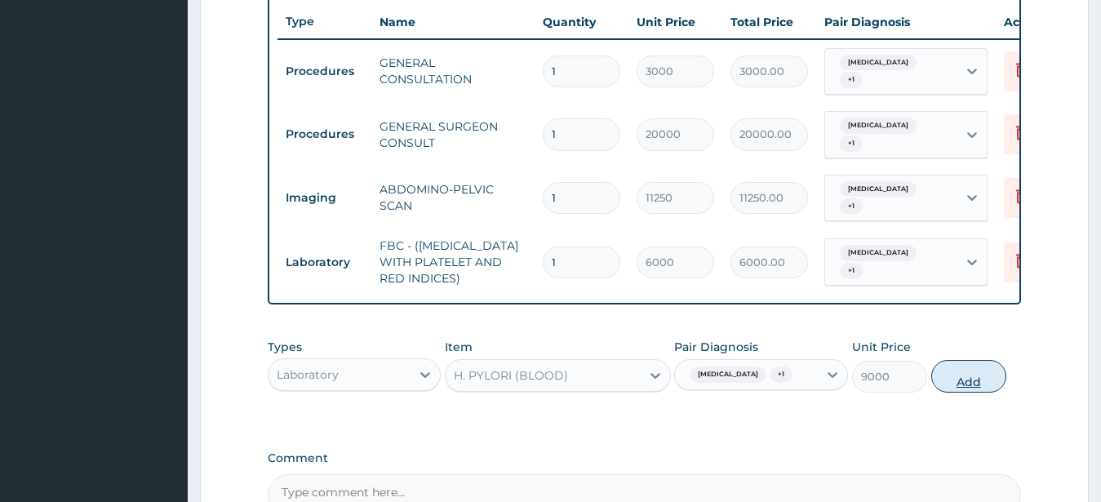
click at [955, 368] on button "Add" at bounding box center [968, 376] width 75 height 33
type input "0"
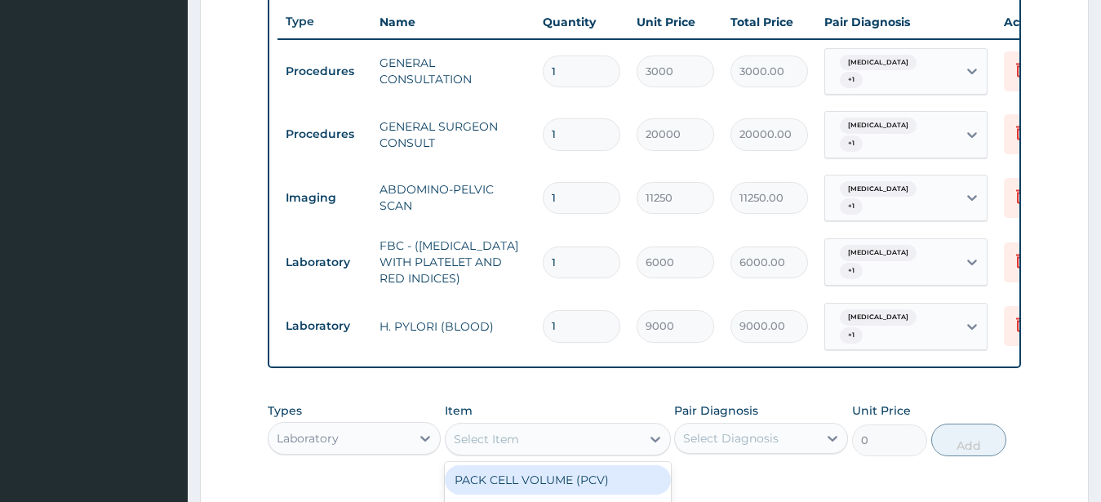
click at [527, 426] on div "Select Item" at bounding box center [543, 439] width 195 height 26
type input "urina"
click at [534, 495] on div "URINALYSIS" at bounding box center [558, 509] width 226 height 29
type input "3000"
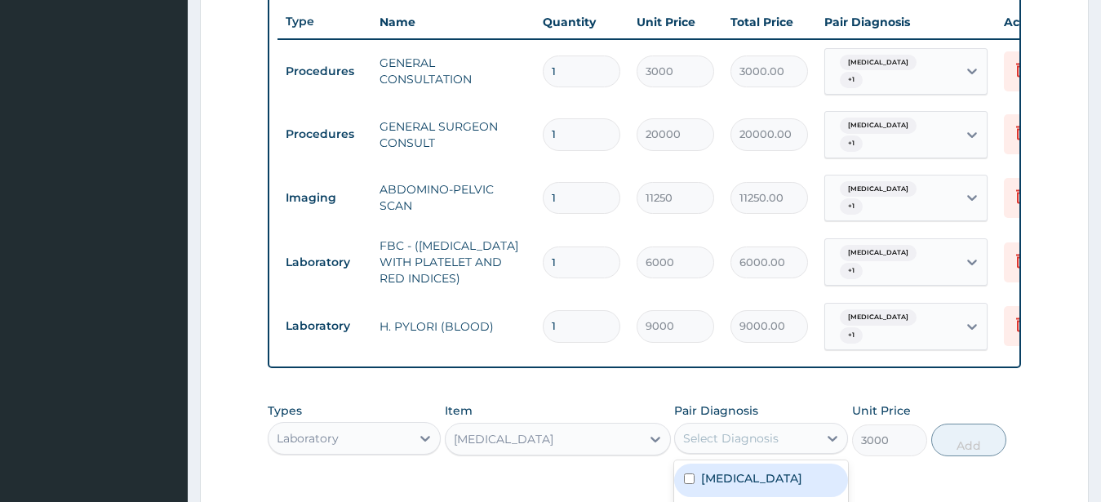
click at [744, 430] on div "Select Diagnosis" at bounding box center [731, 438] width 96 height 16
click at [742, 470] on label "Umbilical hernia" at bounding box center [751, 478] width 101 height 16
checkbox input "true"
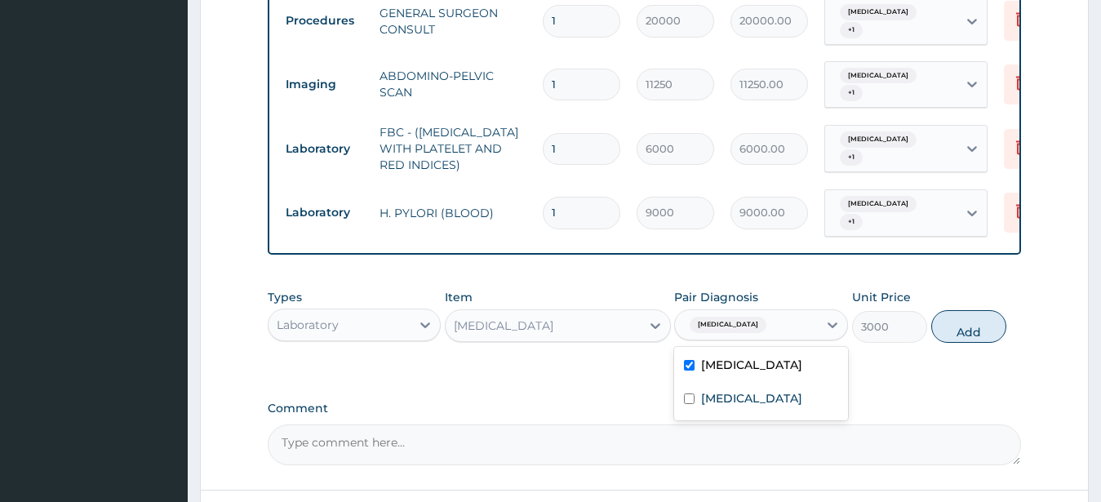
scroll to position [846, 0]
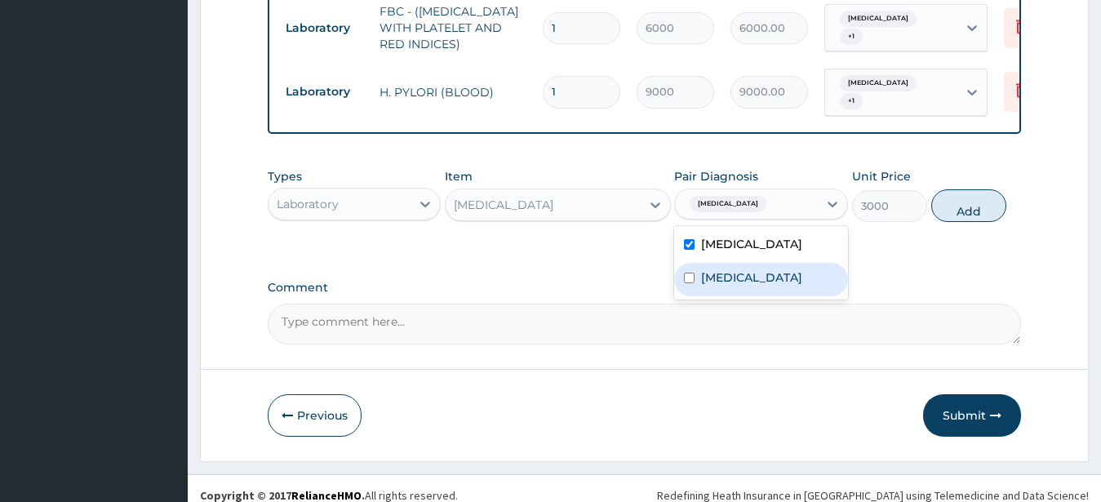
click at [774, 276] on div "Bacteremia" at bounding box center [761, 279] width 174 height 33
checkbox input "true"
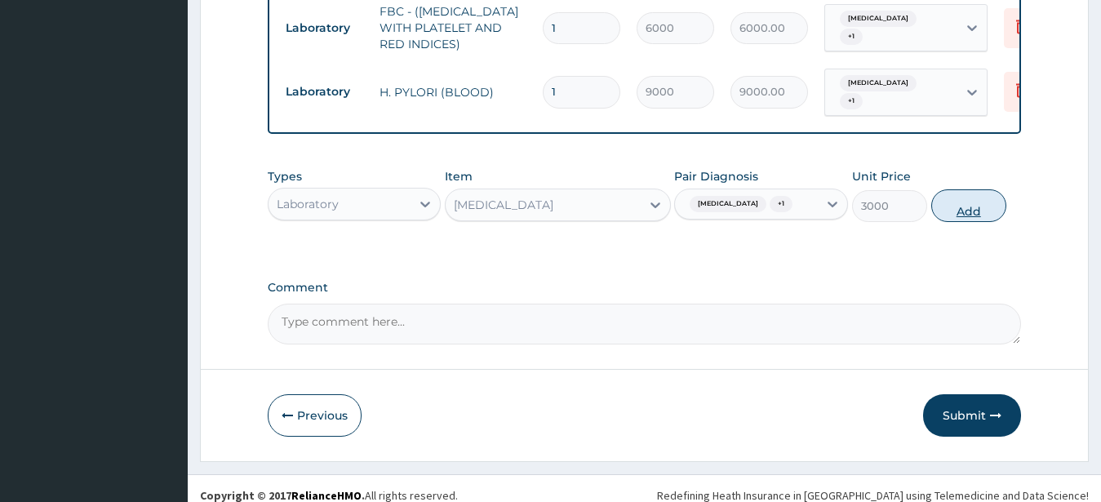
click at [981, 202] on button "Add" at bounding box center [968, 205] width 75 height 33
type input "0"
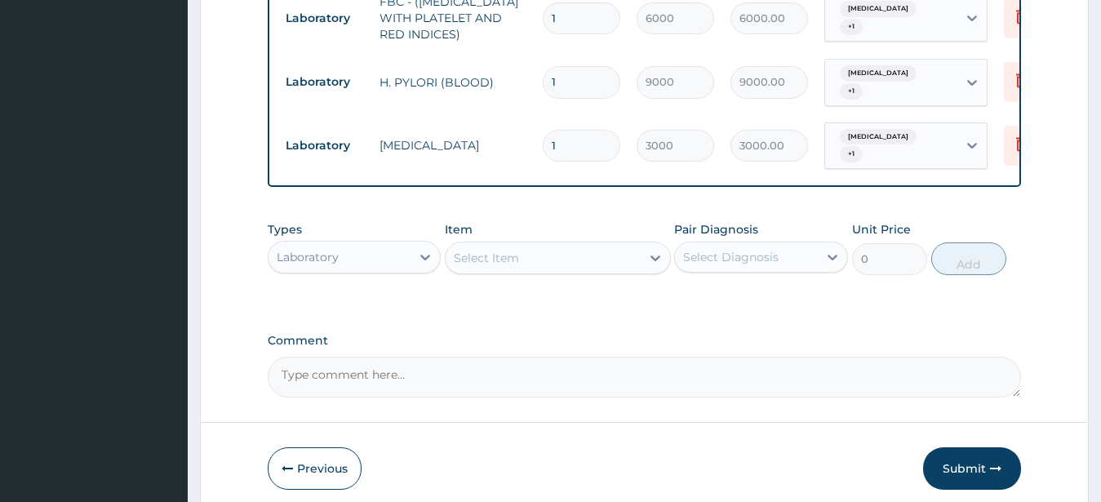
scroll to position [902, 0]
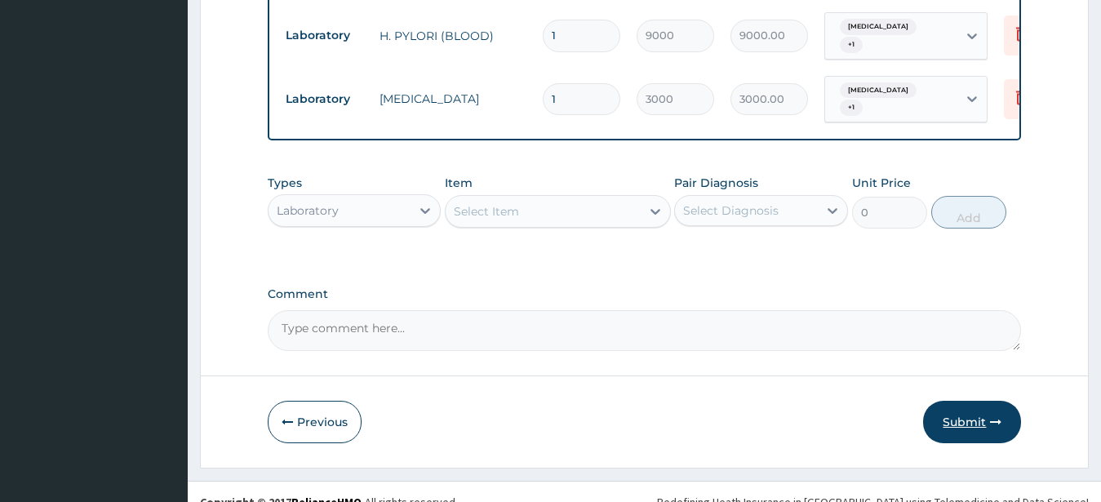
click at [953, 402] on button "Submit" at bounding box center [972, 422] width 98 height 42
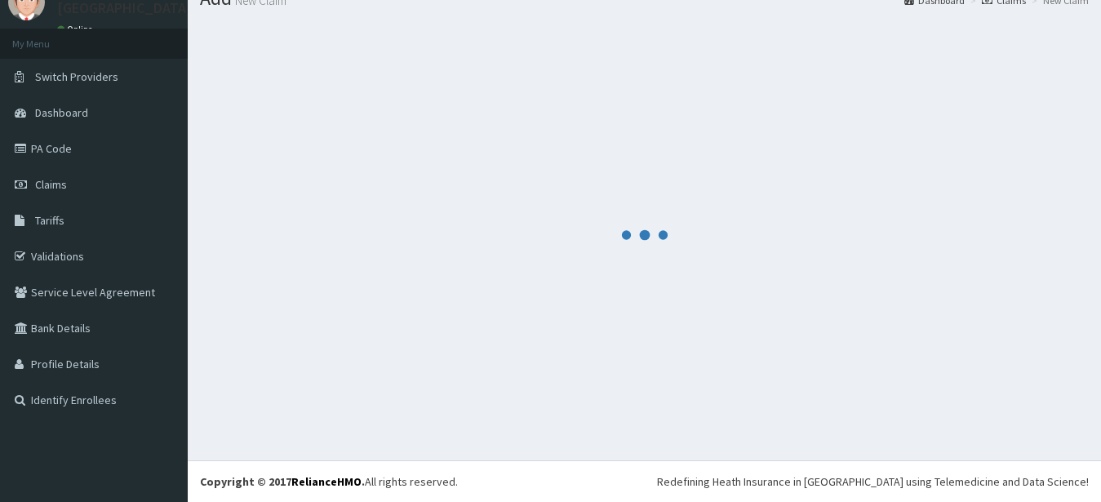
scroll to position [65, 0]
